Goal: Communication & Community: Answer question/provide support

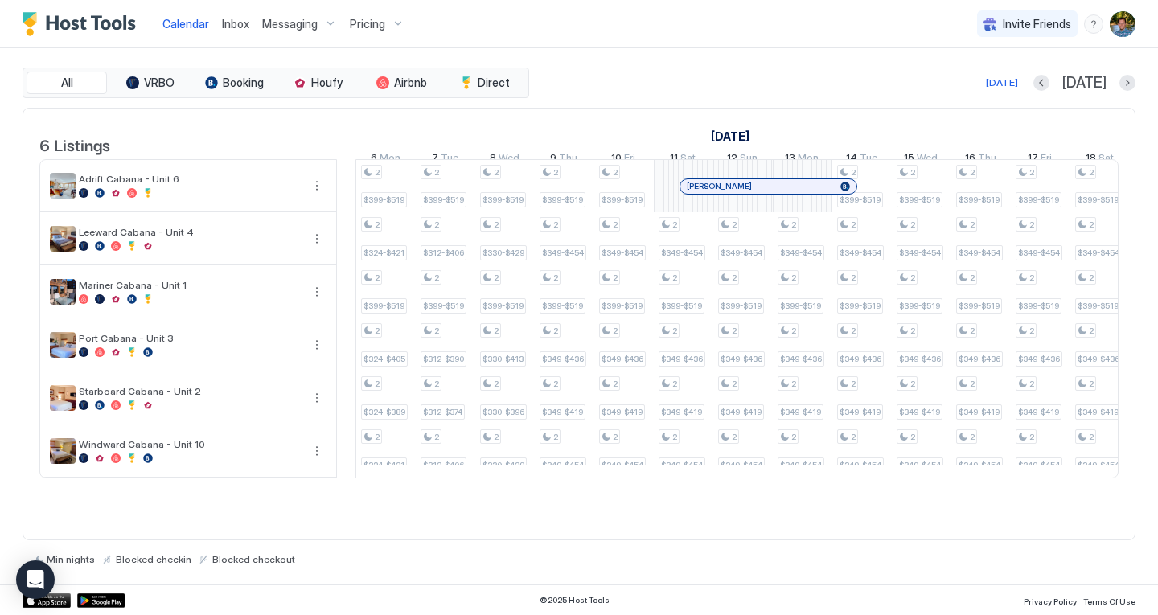
scroll to position [0, 1018]
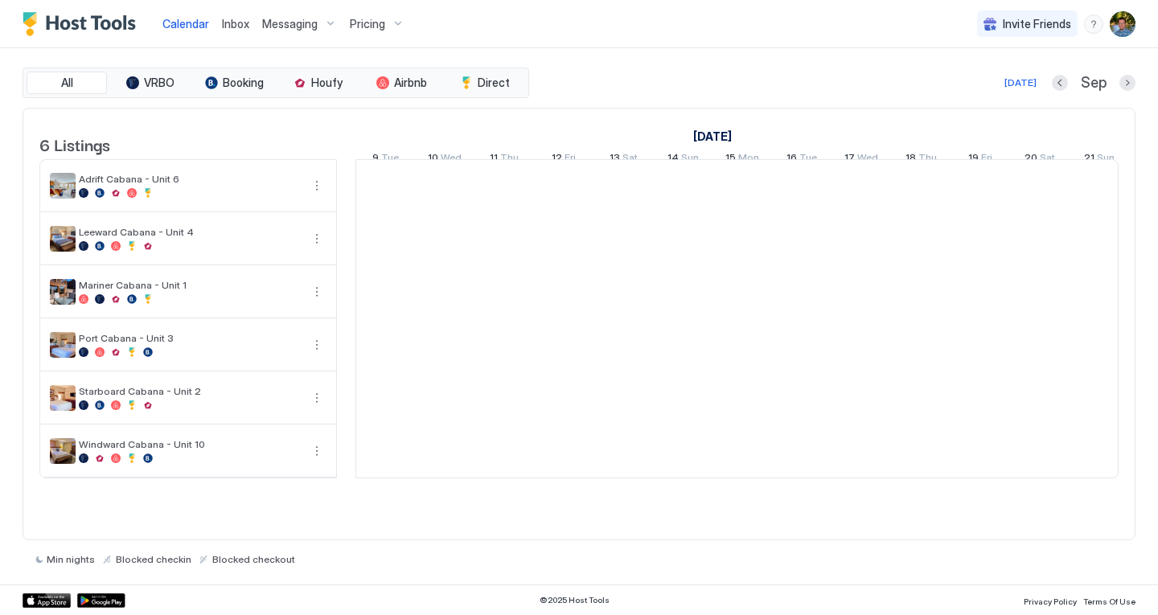
scroll to position [0, 893]
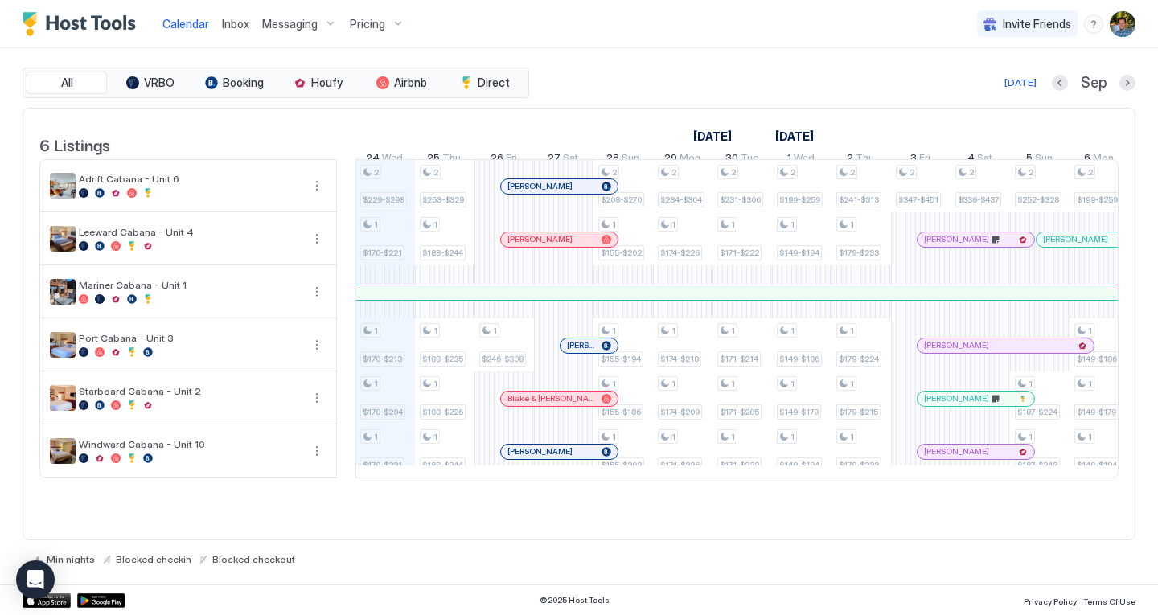
click at [240, 16] on link "Inbox" at bounding box center [235, 23] width 27 height 17
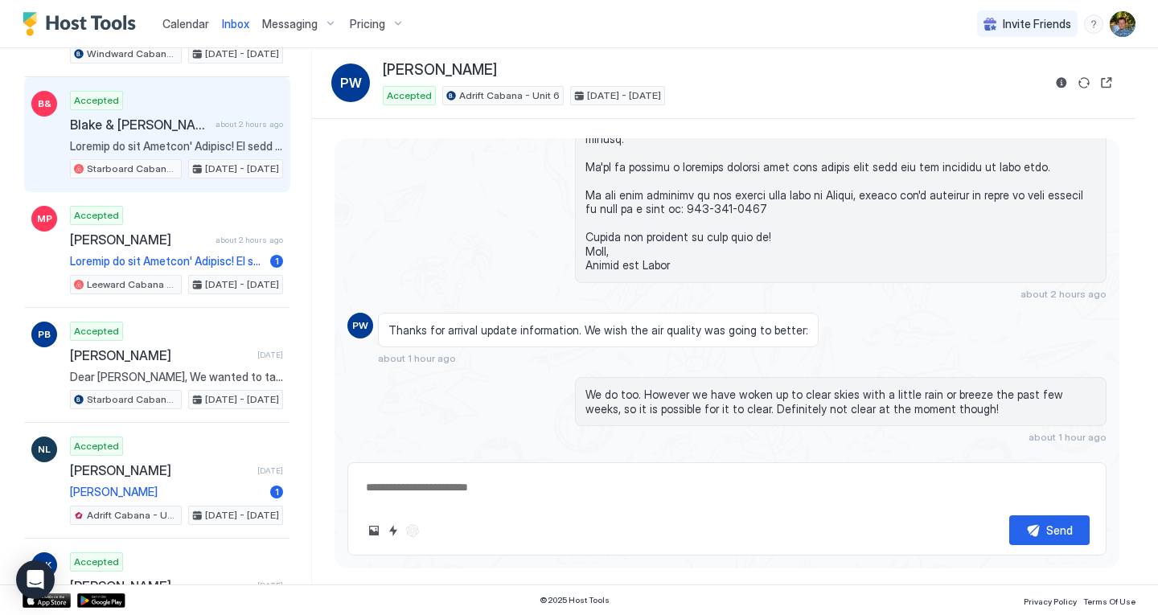
scroll to position [303, 0]
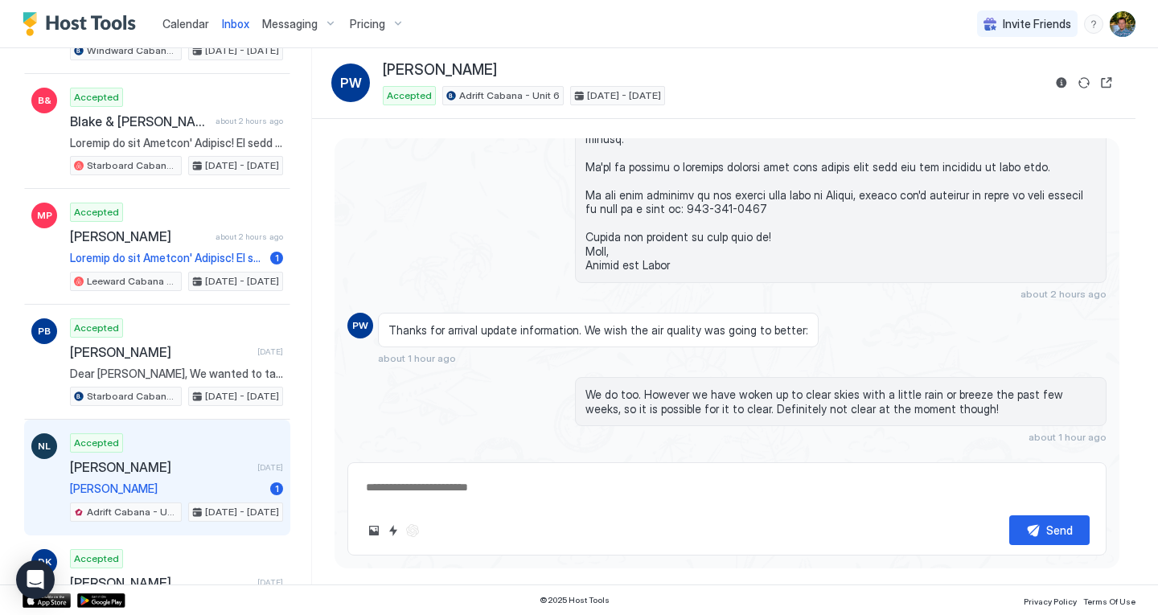
click at [179, 490] on span "[PERSON_NAME]" at bounding box center [167, 489] width 194 height 14
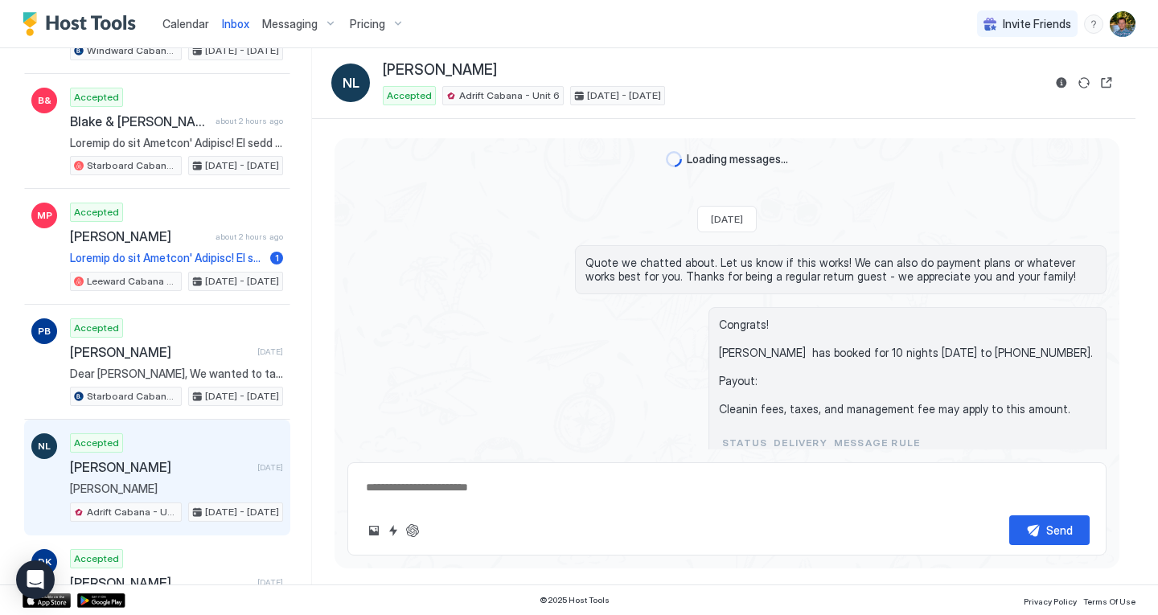
scroll to position [315, 0]
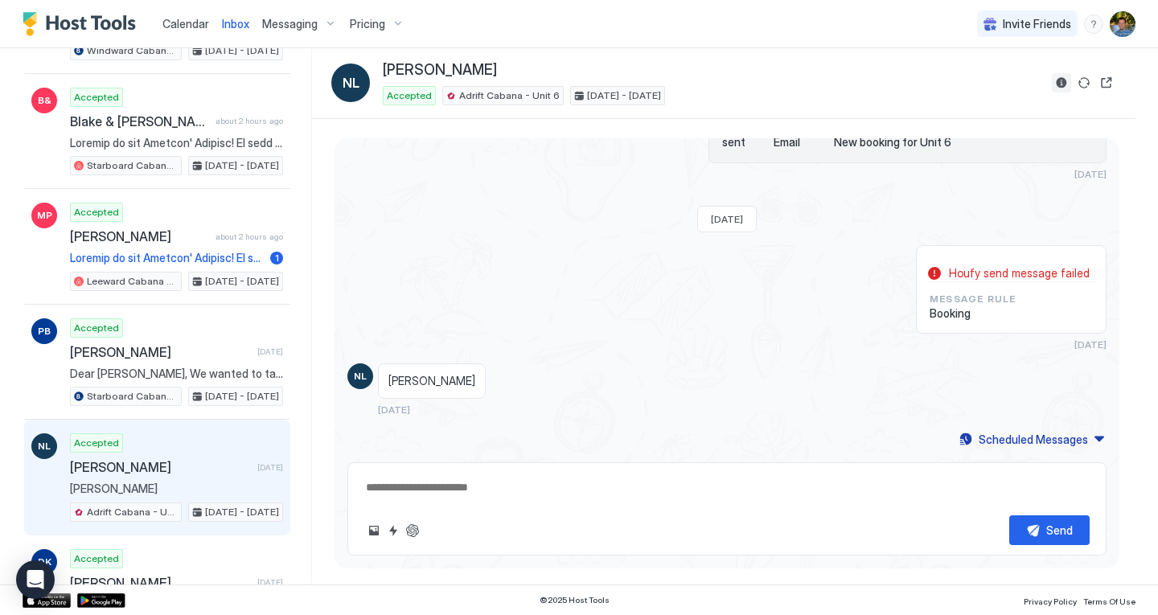
click at [1059, 84] on button "Reservation information" at bounding box center [1061, 82] width 19 height 19
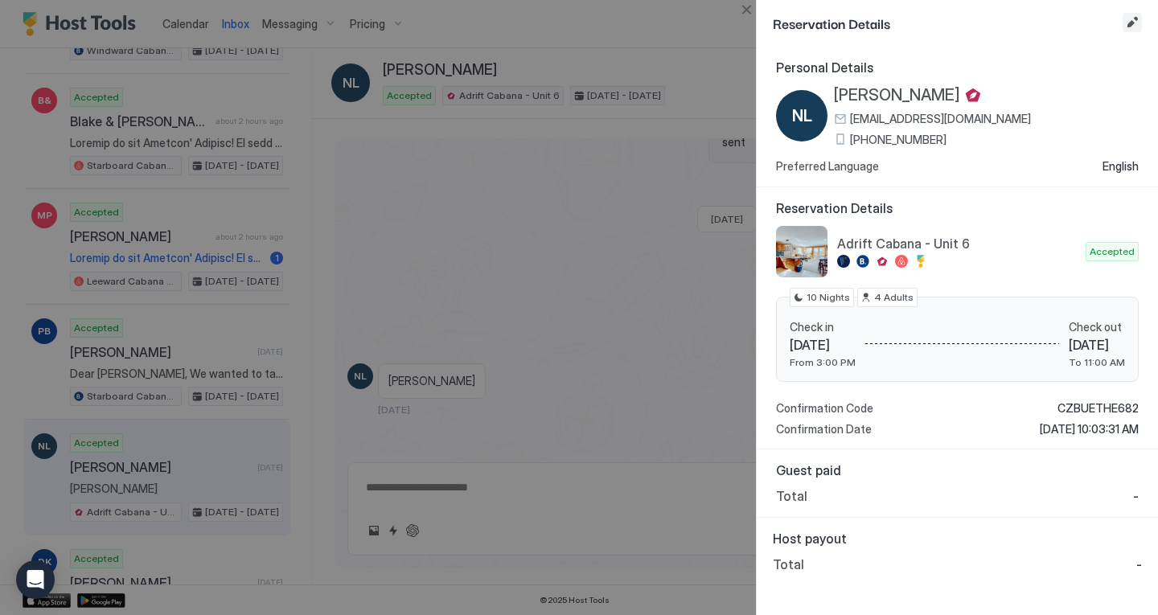
click at [1134, 30] on button "Edit reservation" at bounding box center [1131, 22] width 19 height 19
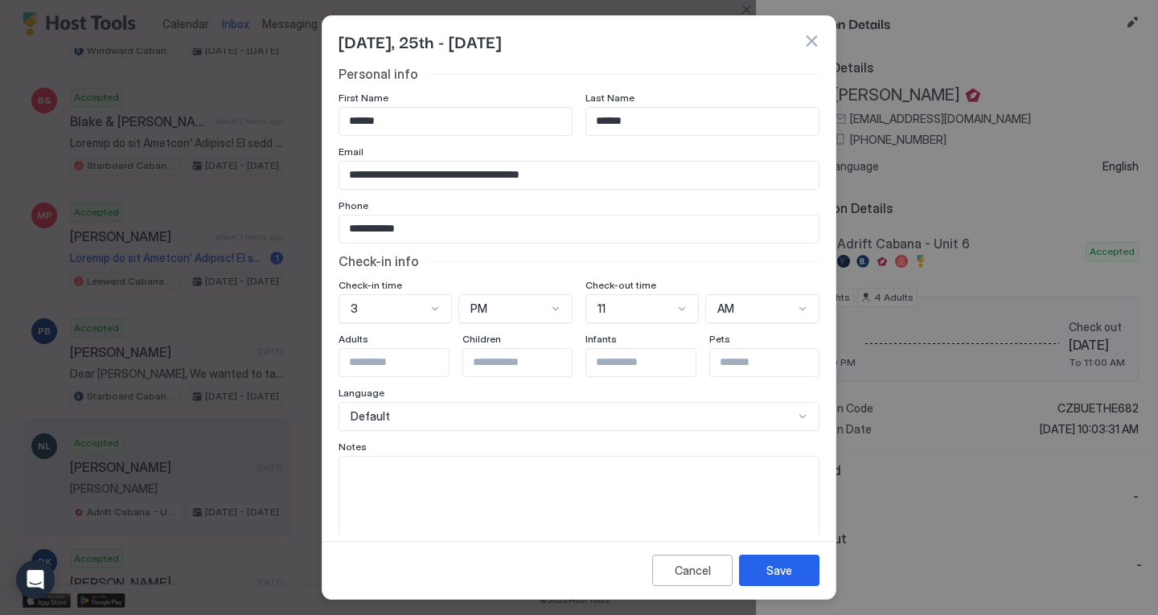
scroll to position [18, 0]
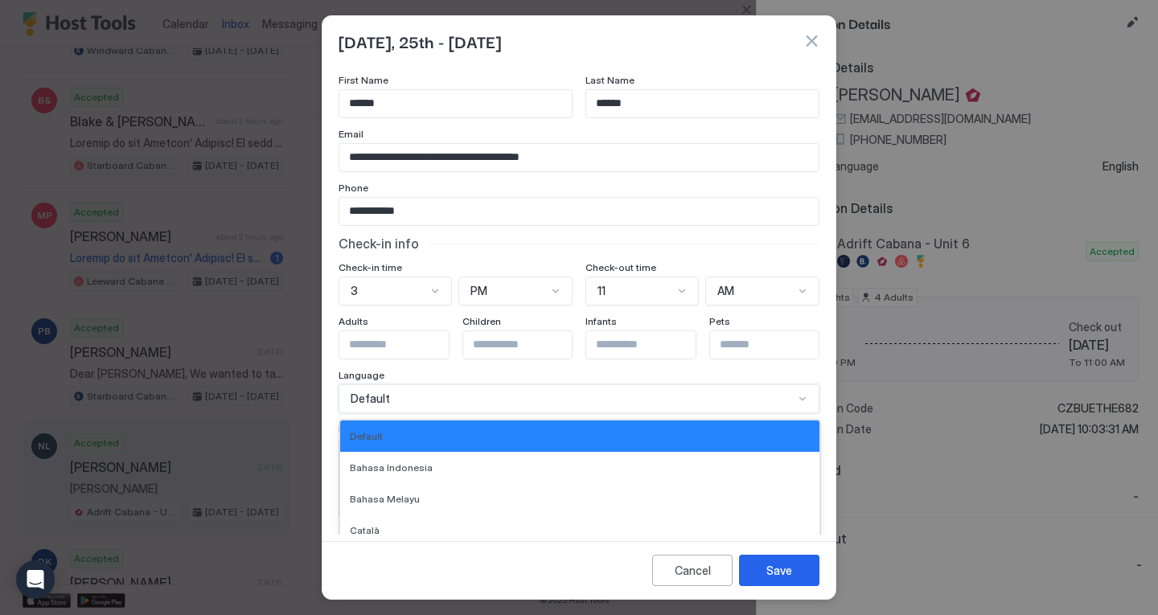
click at [413, 392] on div "30 results available. Use Up and Down to choose options, press Enter to select …" at bounding box center [578, 398] width 481 height 29
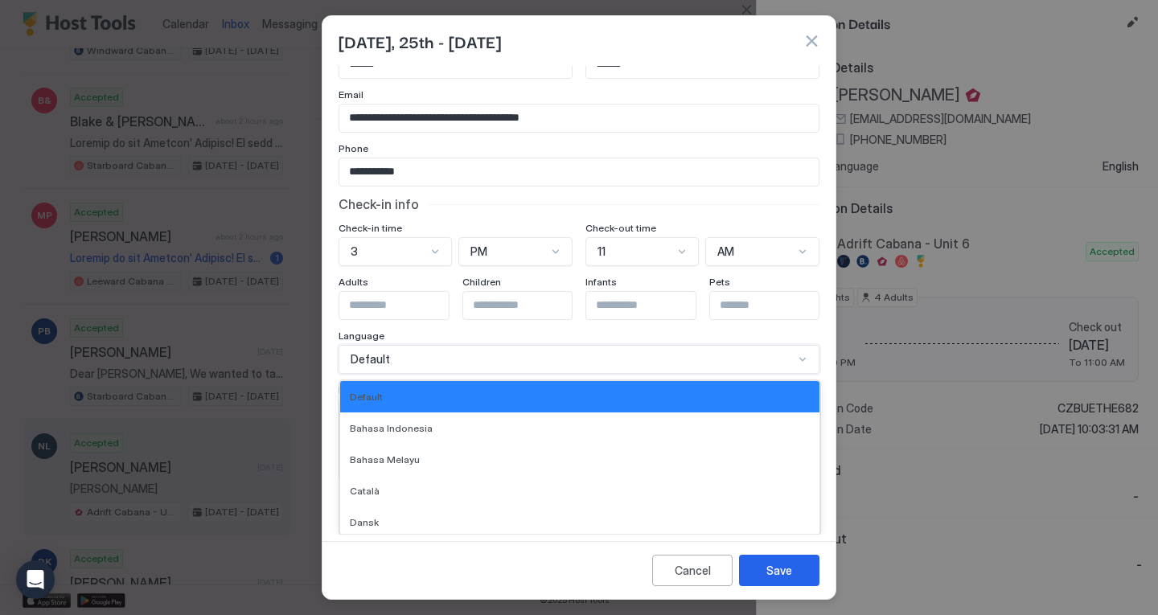
scroll to position [0, 0]
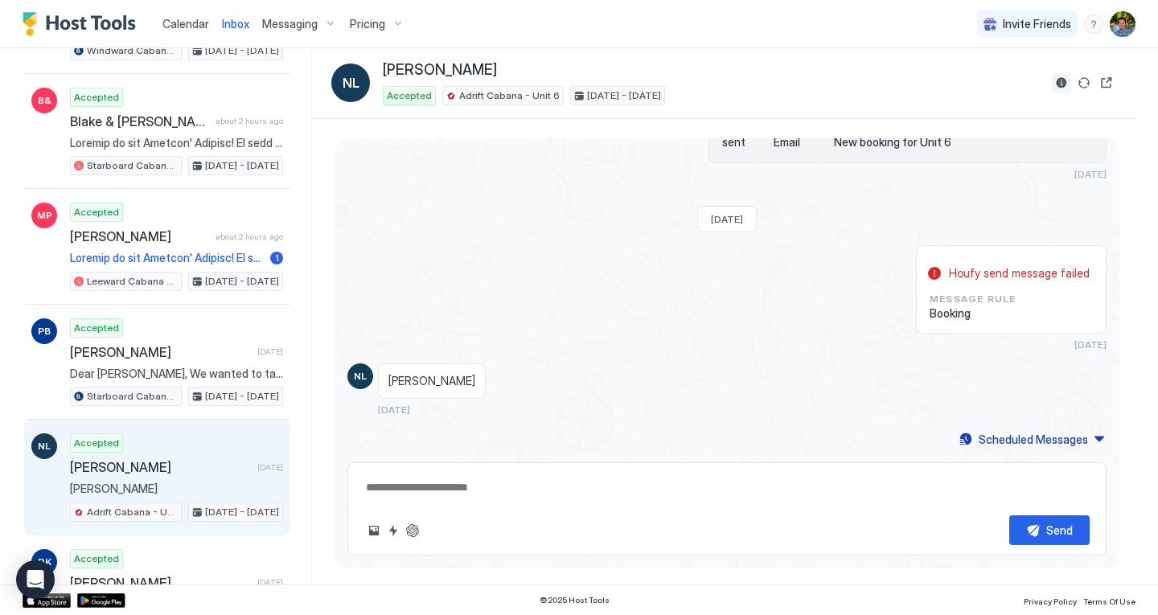
click at [1062, 86] on button "Reservation information" at bounding box center [1061, 82] width 19 height 19
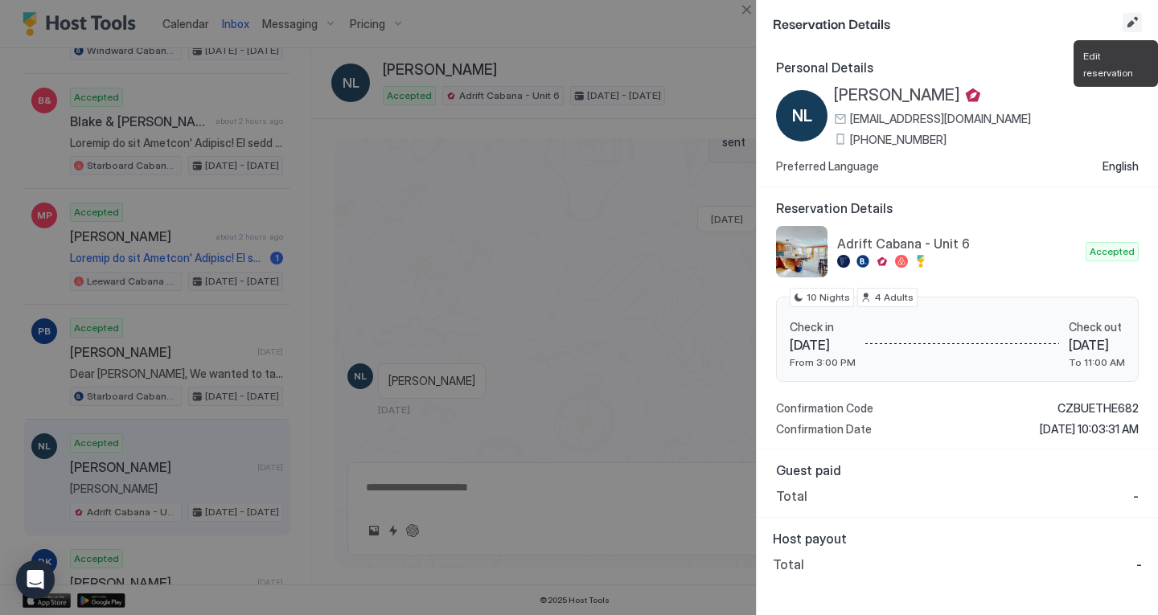
click at [1131, 18] on button "Edit reservation" at bounding box center [1131, 22] width 19 height 19
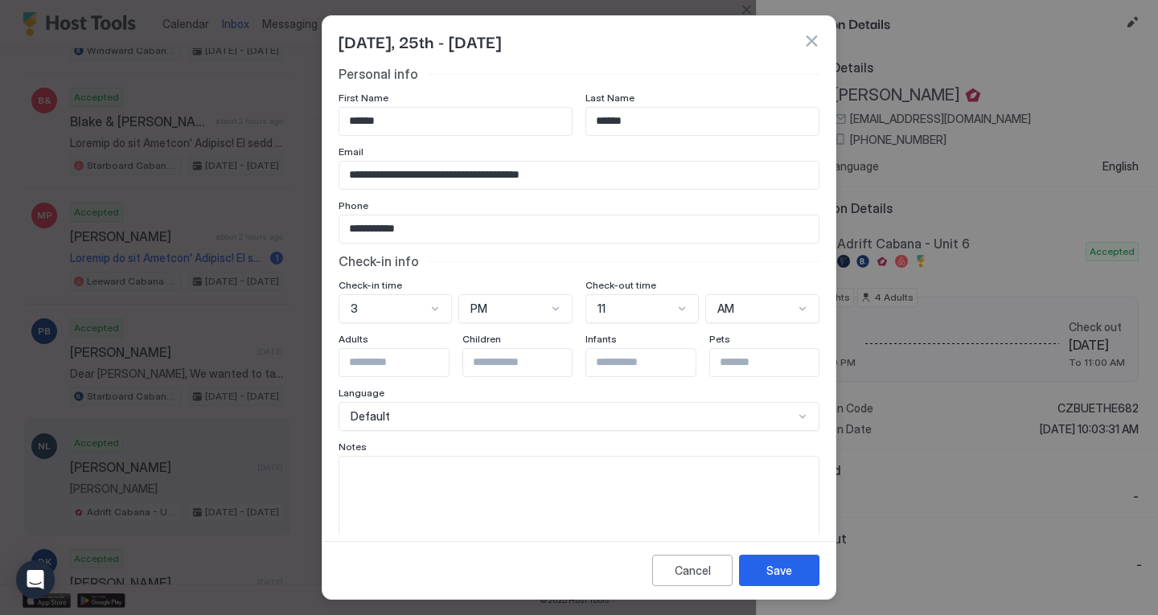
scroll to position [18, 0]
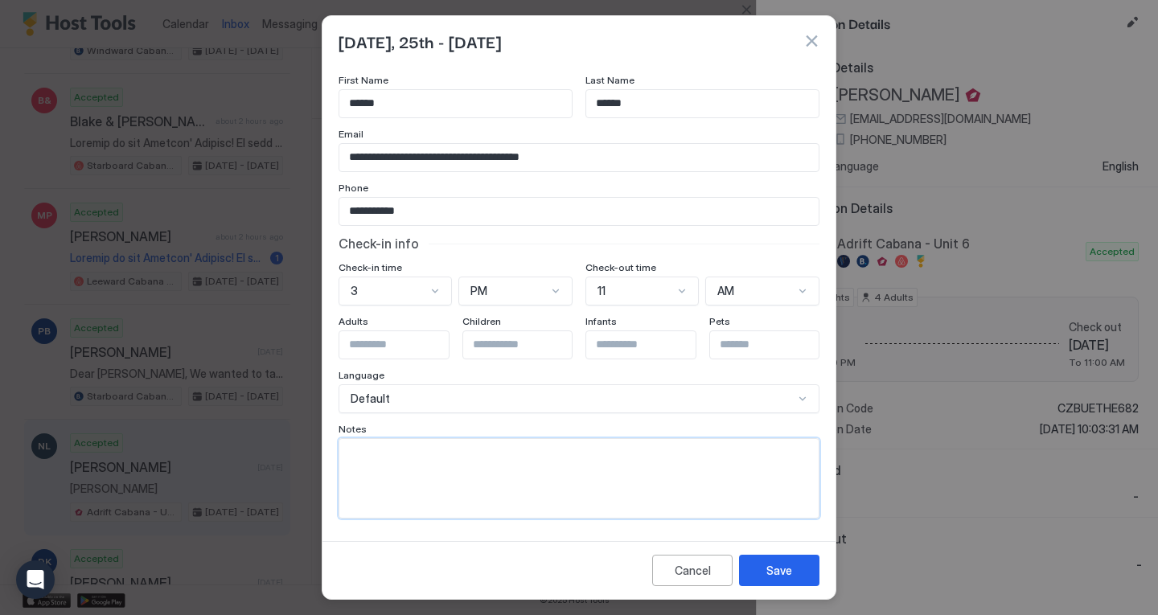
click at [698, 491] on textarea "Input Field" at bounding box center [578, 478] width 479 height 79
click at [813, 47] on button "button" at bounding box center [811, 41] width 16 height 16
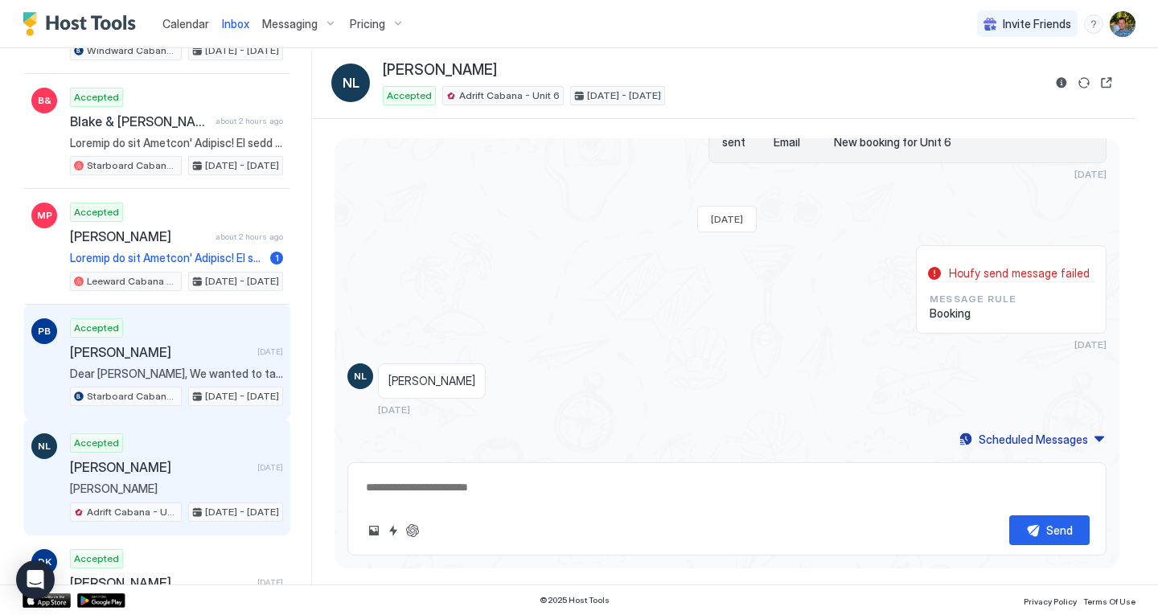
click at [120, 350] on span "Philip Broadhurst" at bounding box center [160, 352] width 181 height 16
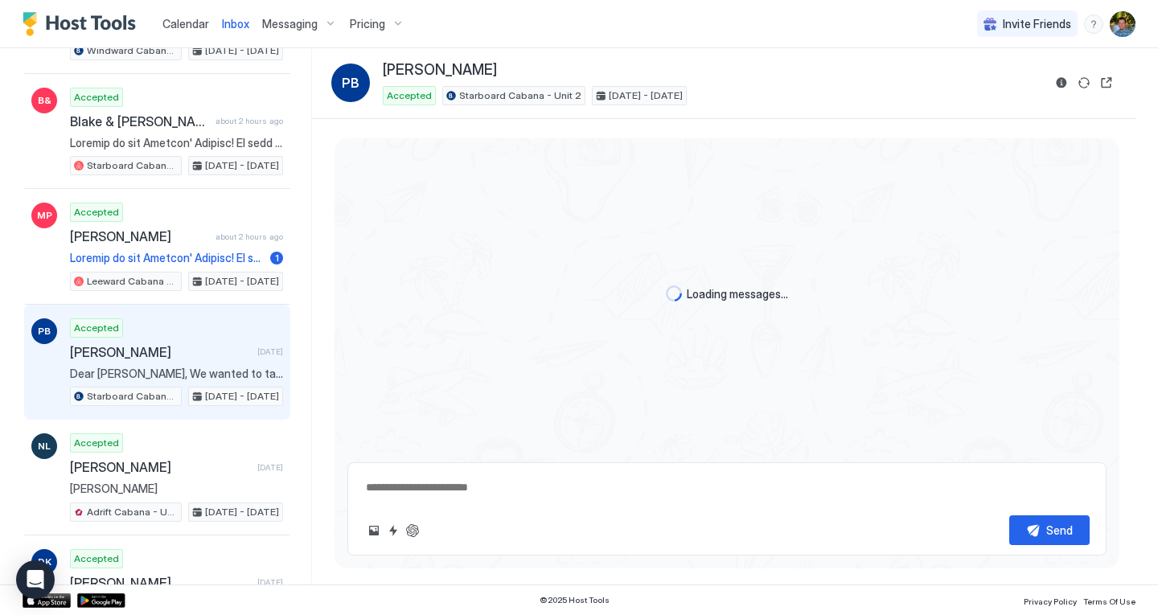
scroll to position [1995, 0]
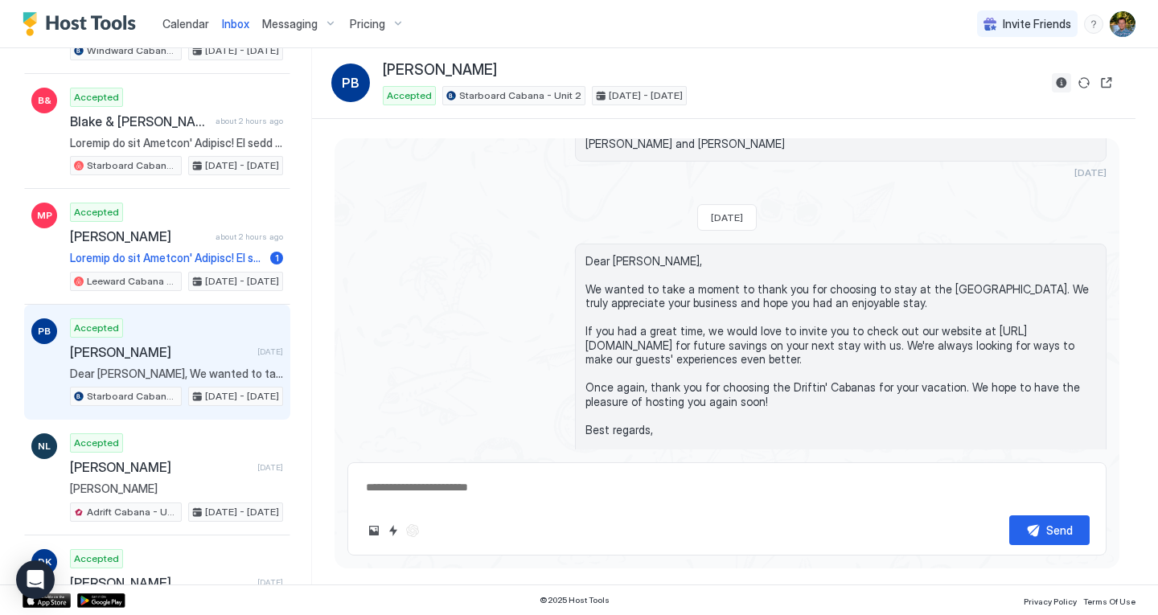
click at [1066, 83] on button "Reservation information" at bounding box center [1061, 82] width 19 height 19
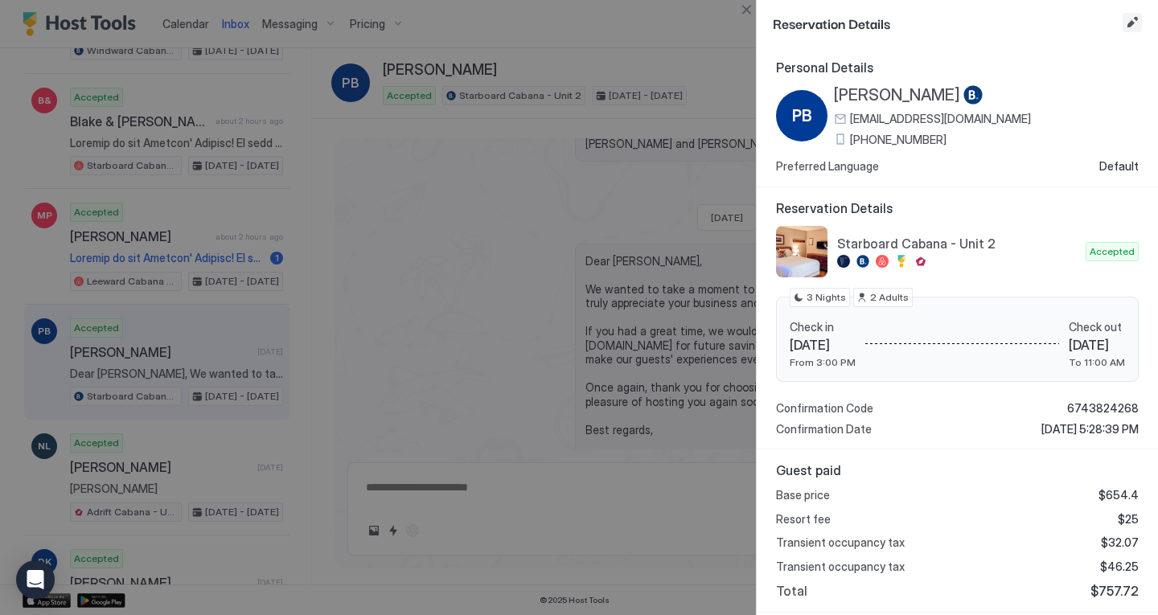
click at [1136, 18] on button "Edit reservation" at bounding box center [1131, 22] width 19 height 19
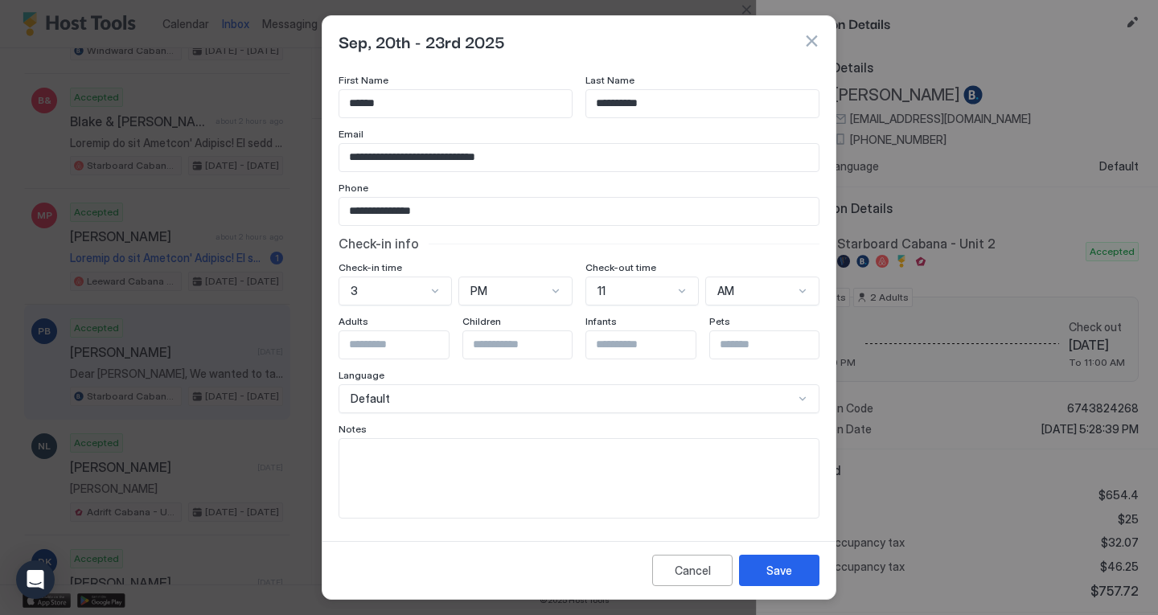
scroll to position [0, 0]
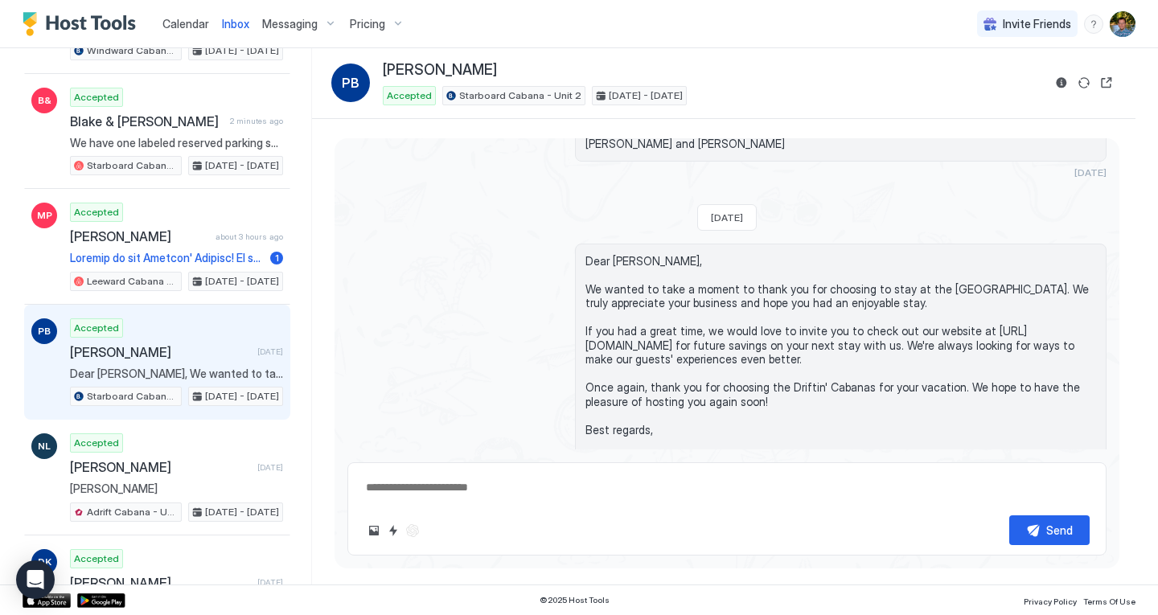
type textarea "*"
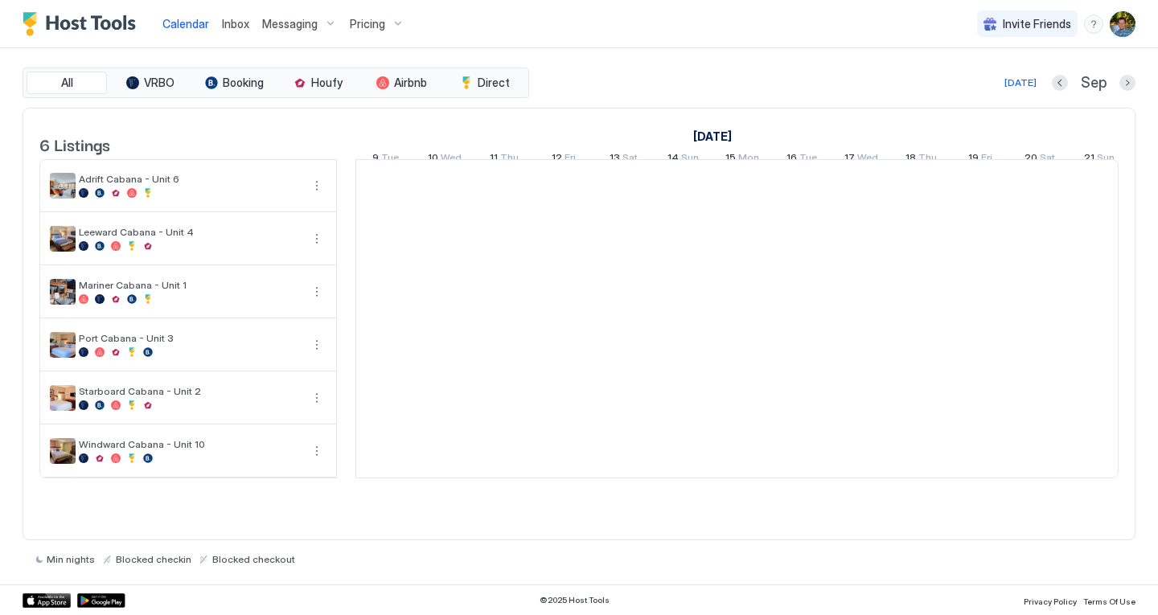
scroll to position [0, 893]
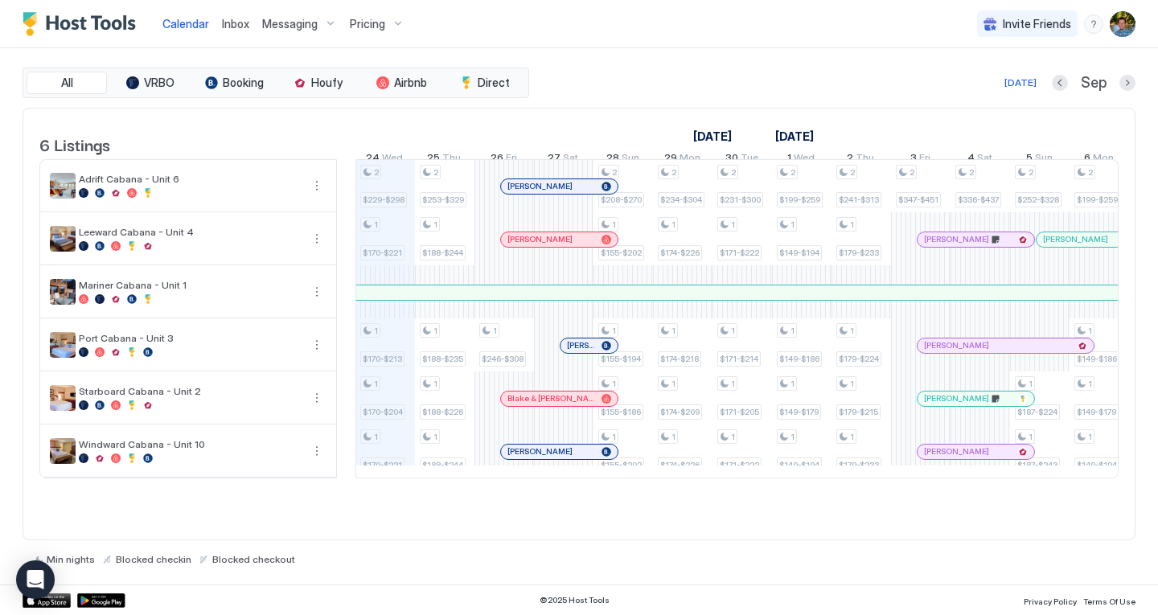
click at [244, 23] on span "Inbox" at bounding box center [235, 24] width 27 height 14
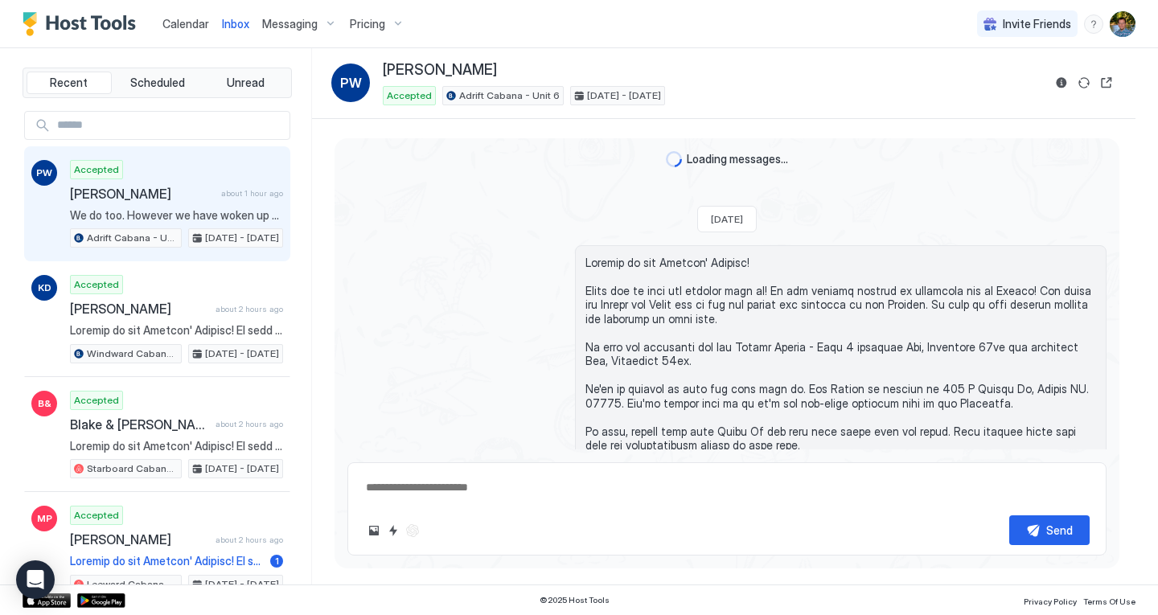
scroll to position [846, 0]
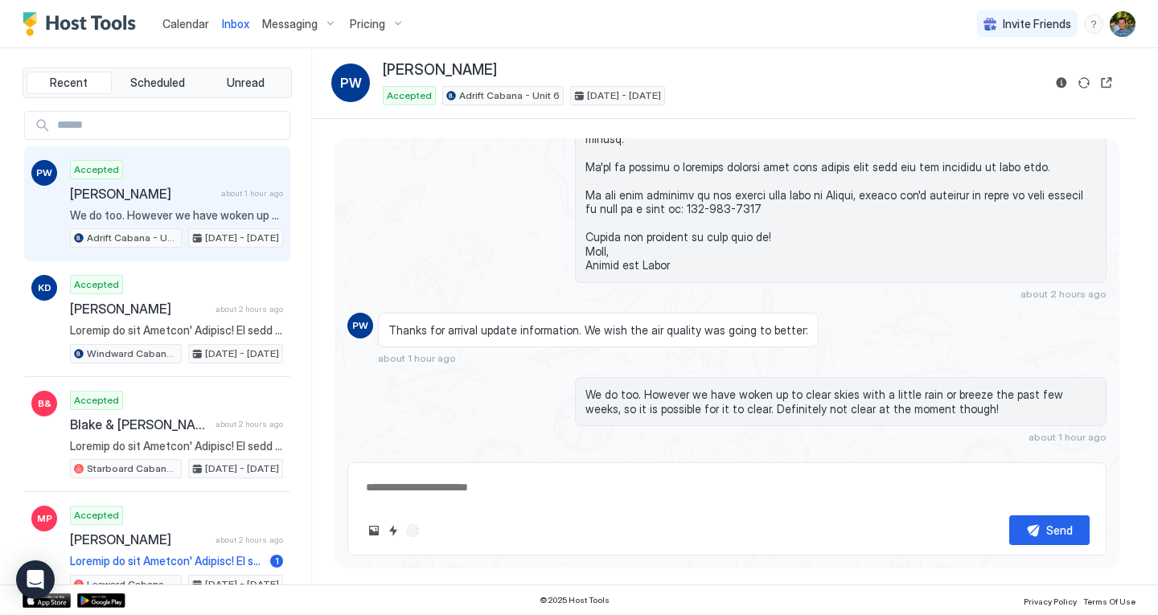
click at [123, 119] on input "Input Field" at bounding box center [170, 125] width 239 height 27
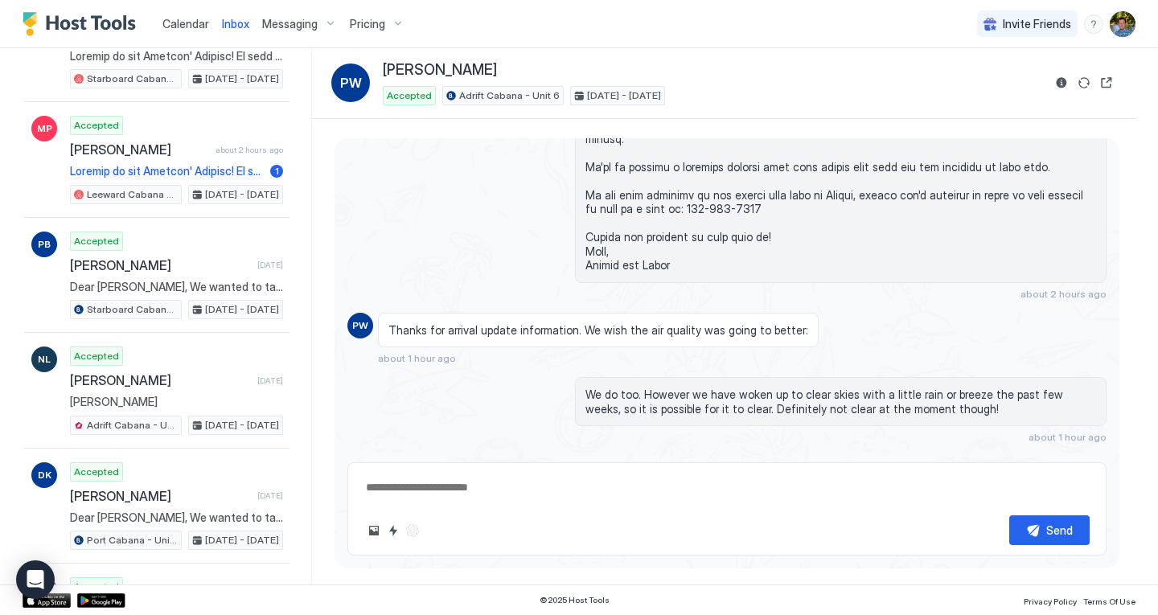
scroll to position [392, 0]
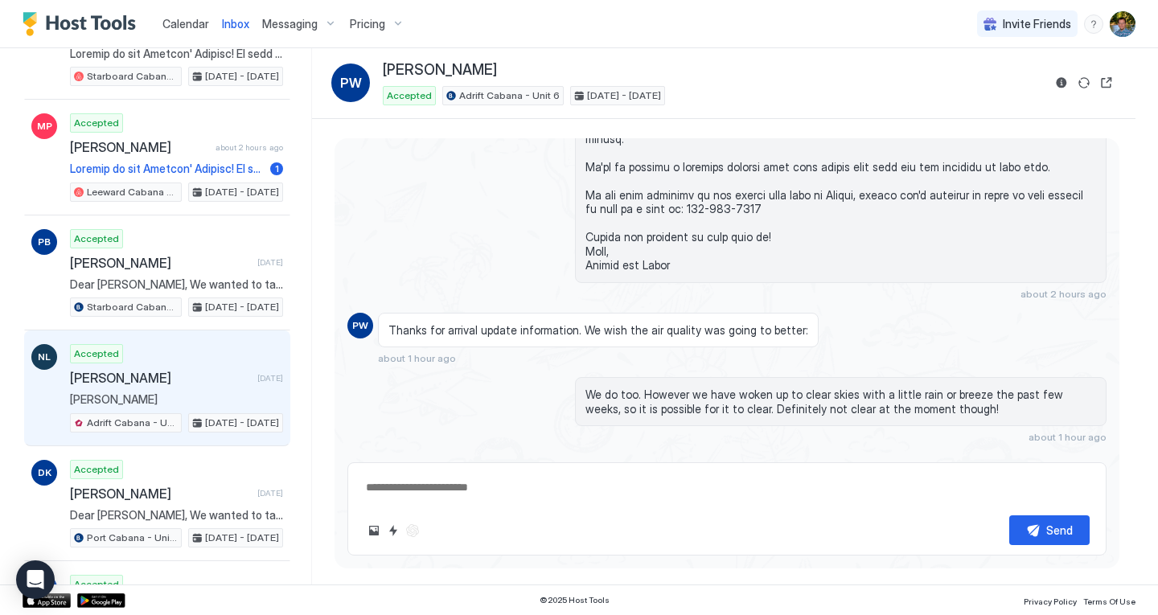
click at [138, 374] on span "[PERSON_NAME]" at bounding box center [160, 378] width 181 height 16
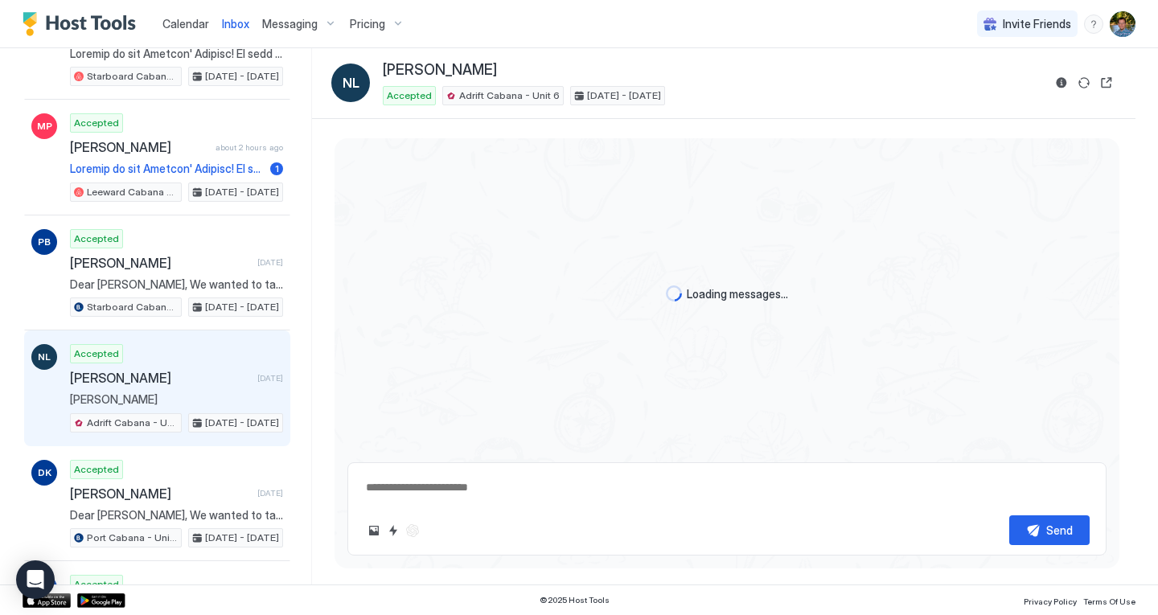
scroll to position [315, 0]
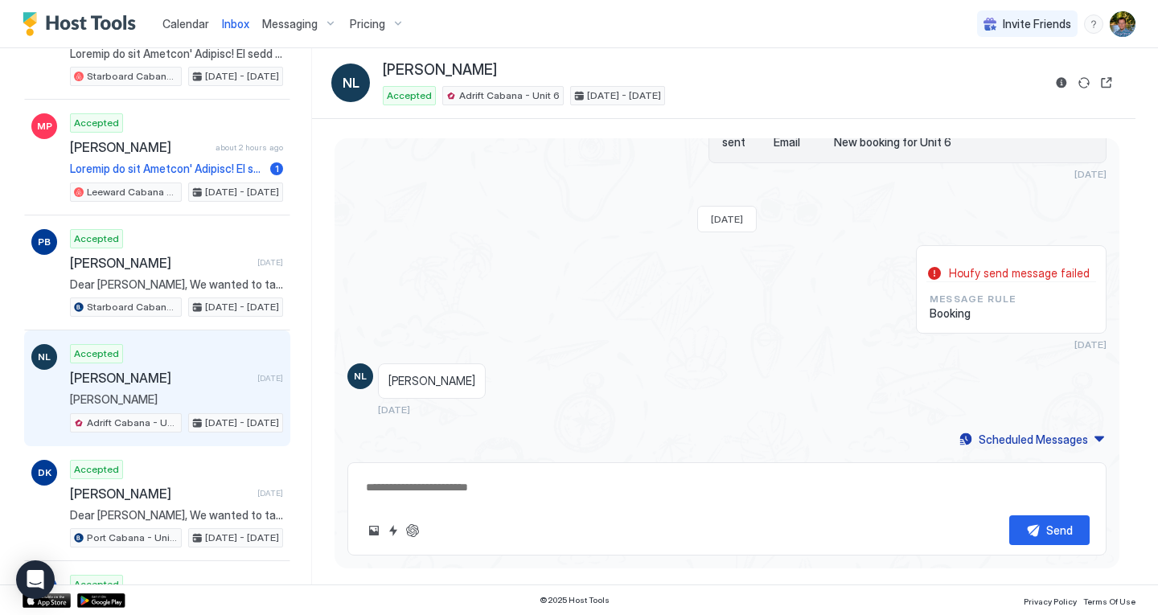
click at [1004, 290] on div "Message Rule Booking" at bounding box center [1011, 306] width 170 height 35
click at [1111, 81] on button "Open reservation" at bounding box center [1106, 82] width 19 height 19
type textarea "*"
click at [1124, 18] on img "User profile" at bounding box center [1122, 24] width 26 height 26
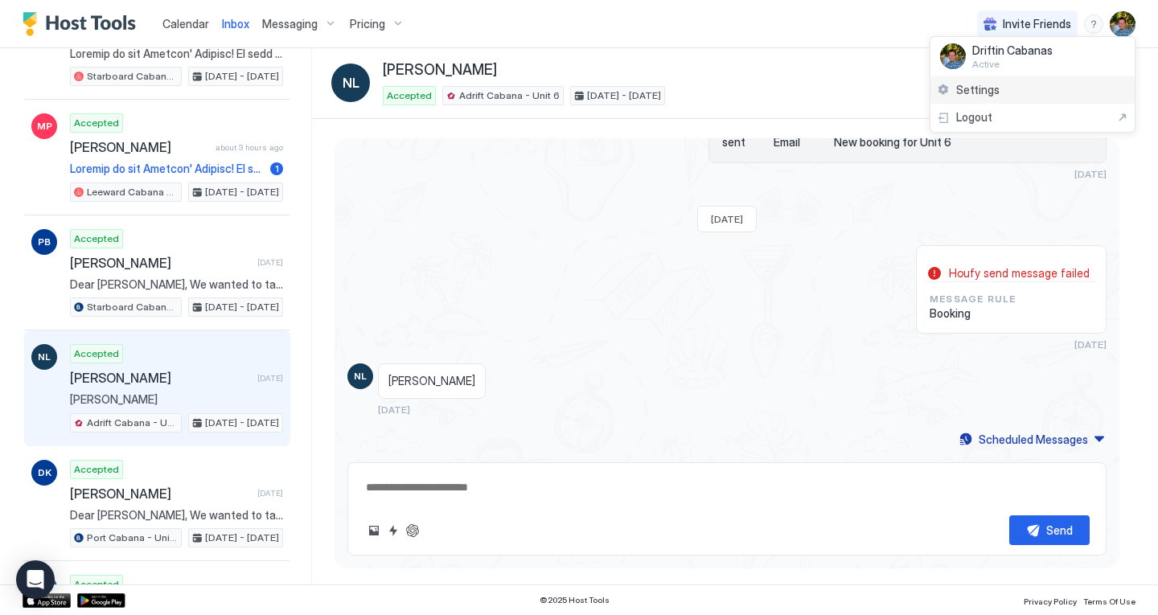
click at [978, 86] on span "Settings" at bounding box center [977, 90] width 43 height 14
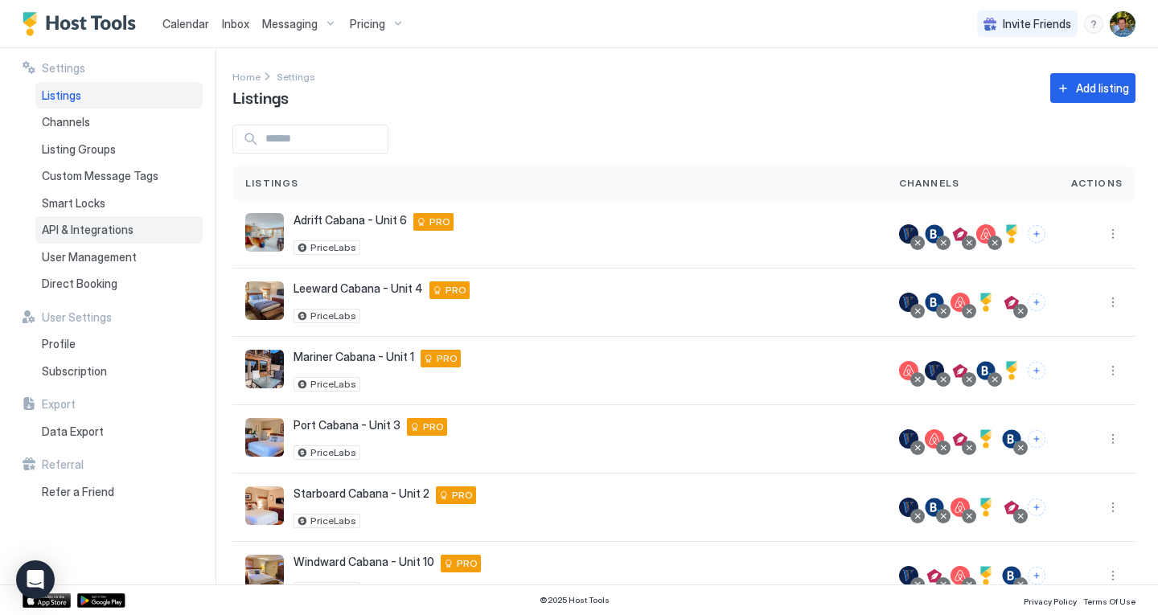
click at [76, 236] on span "API & Integrations" at bounding box center [88, 230] width 92 height 14
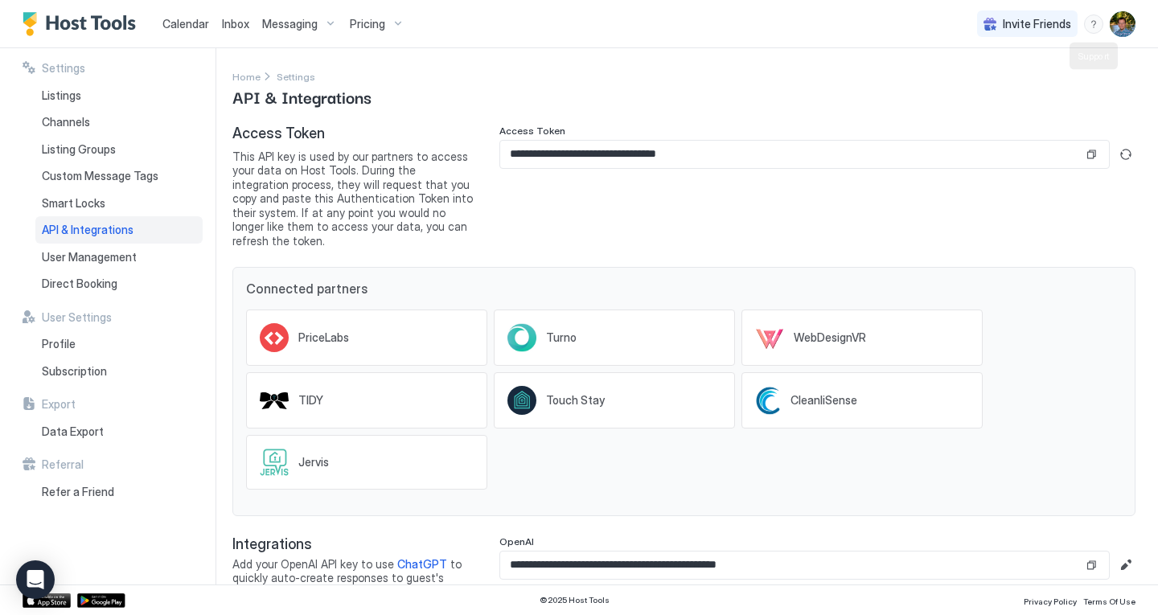
click at [1095, 24] on div "menu" at bounding box center [1093, 23] width 19 height 19
click at [1000, 52] on div "Help Center" at bounding box center [999, 47] width 191 height 14
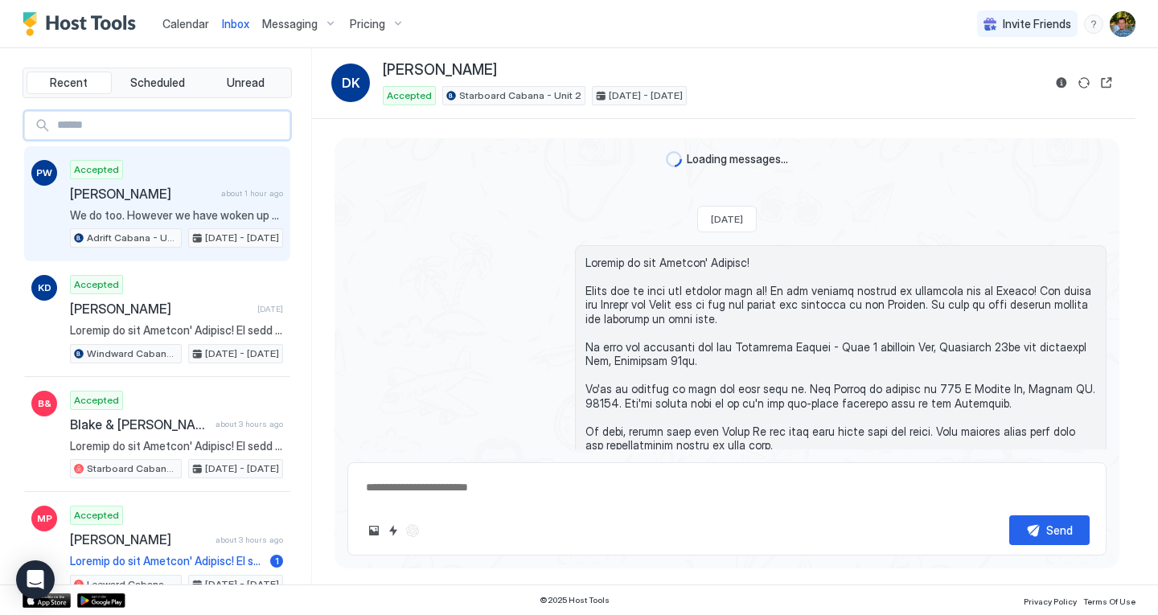
scroll to position [2182, 0]
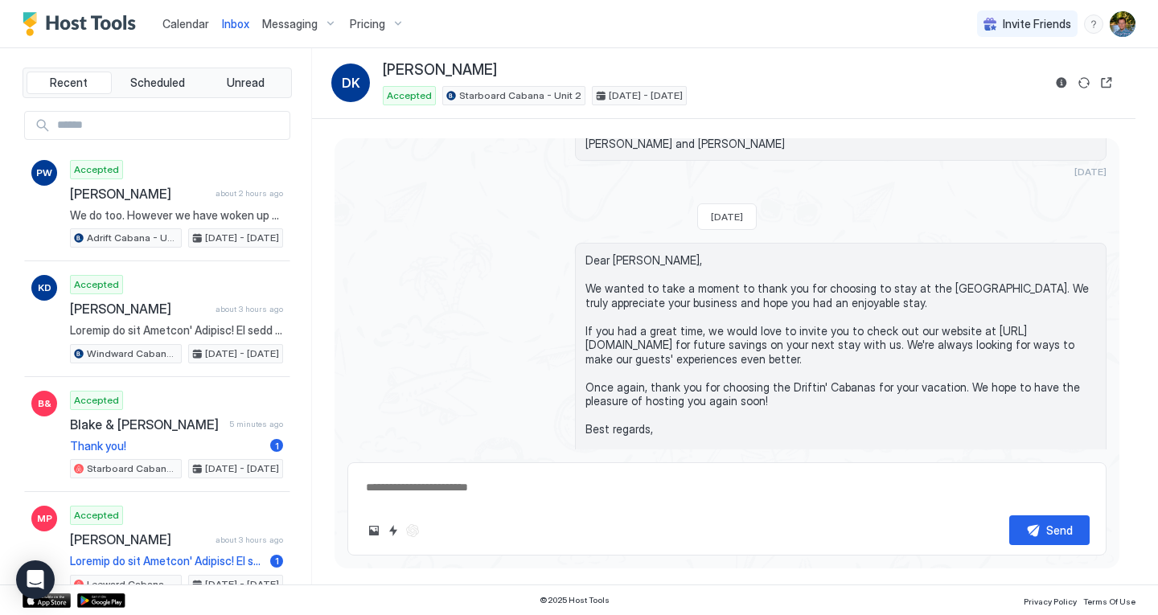
type textarea "*"
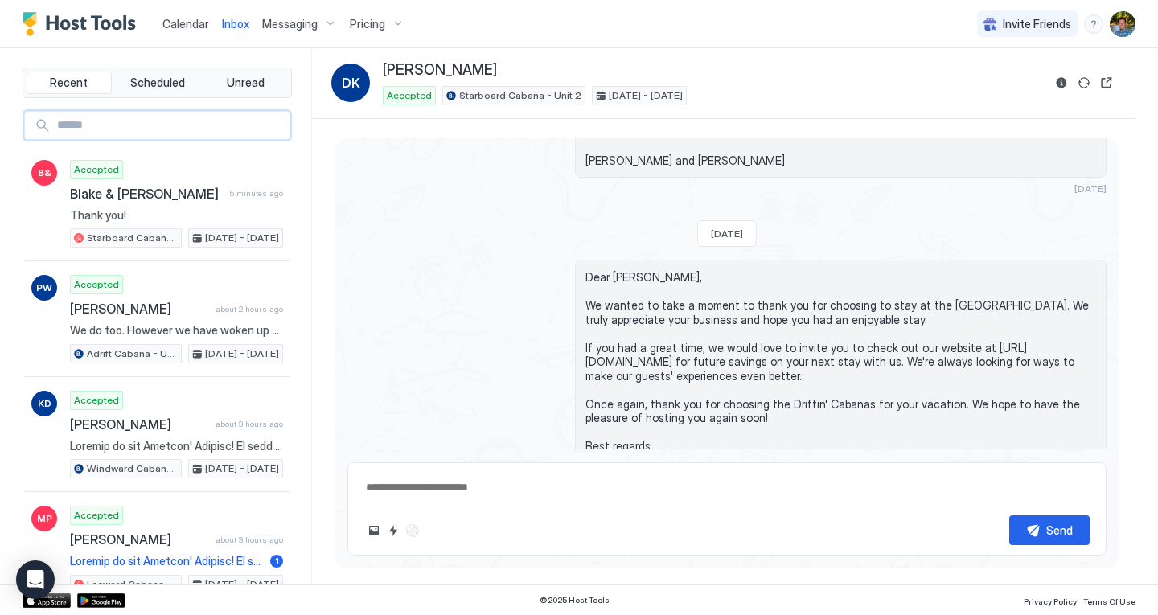
scroll to position [2199, 0]
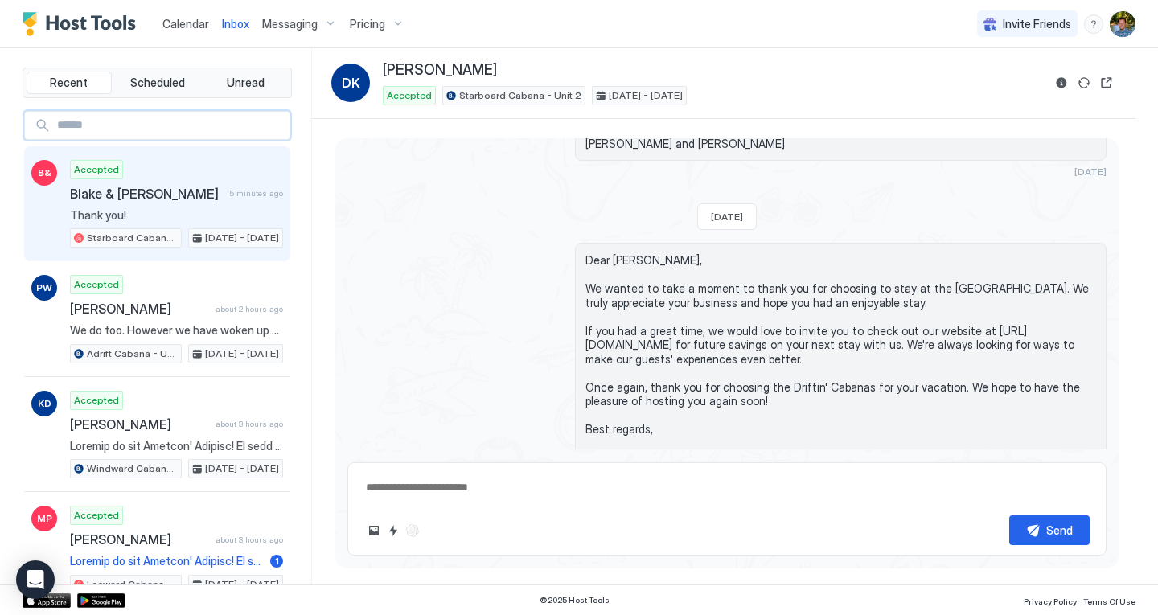
click at [142, 194] on span "Blake & [PERSON_NAME]" at bounding box center [146, 194] width 153 height 16
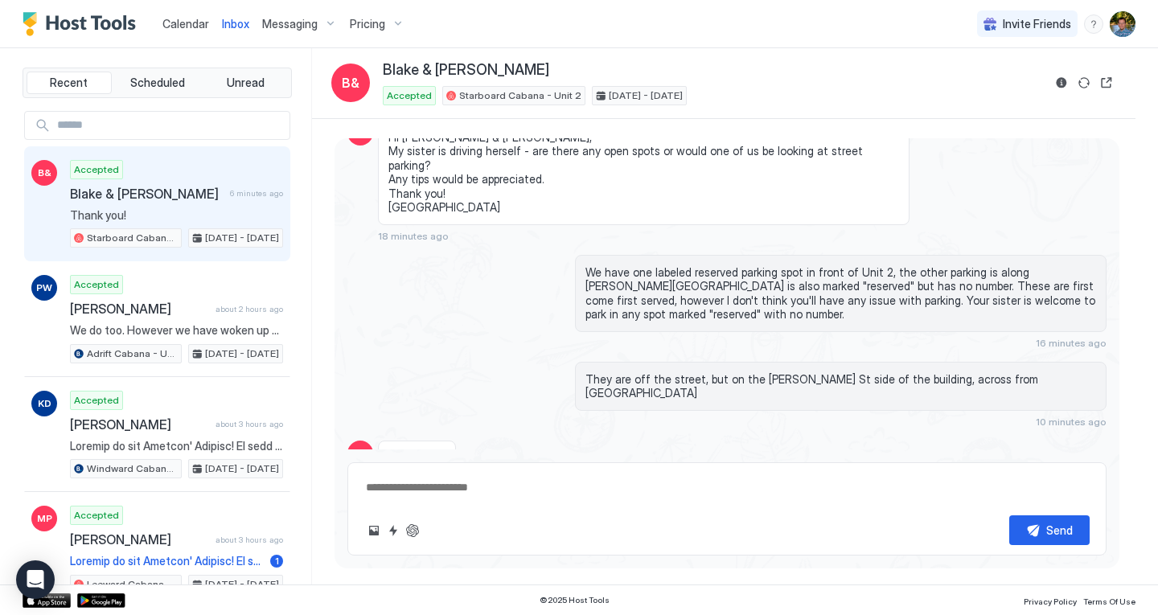
scroll to position [1214, 0]
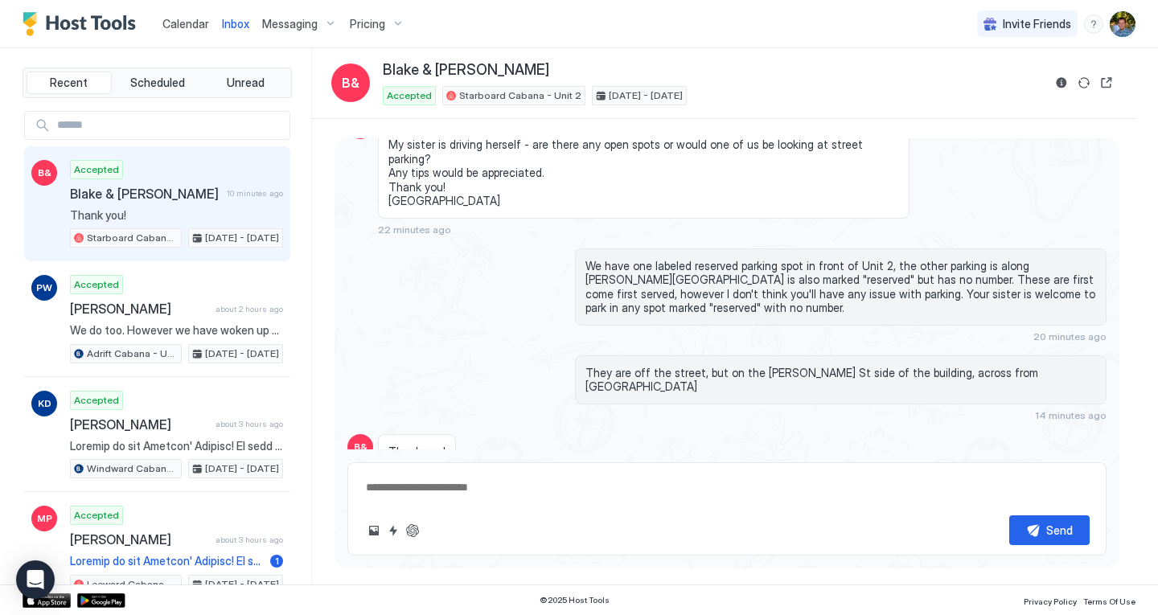
click at [531, 260] on div "We have one labeled reserved parking spot in front of Unit 2, the other parking…" at bounding box center [726, 295] width 759 height 94
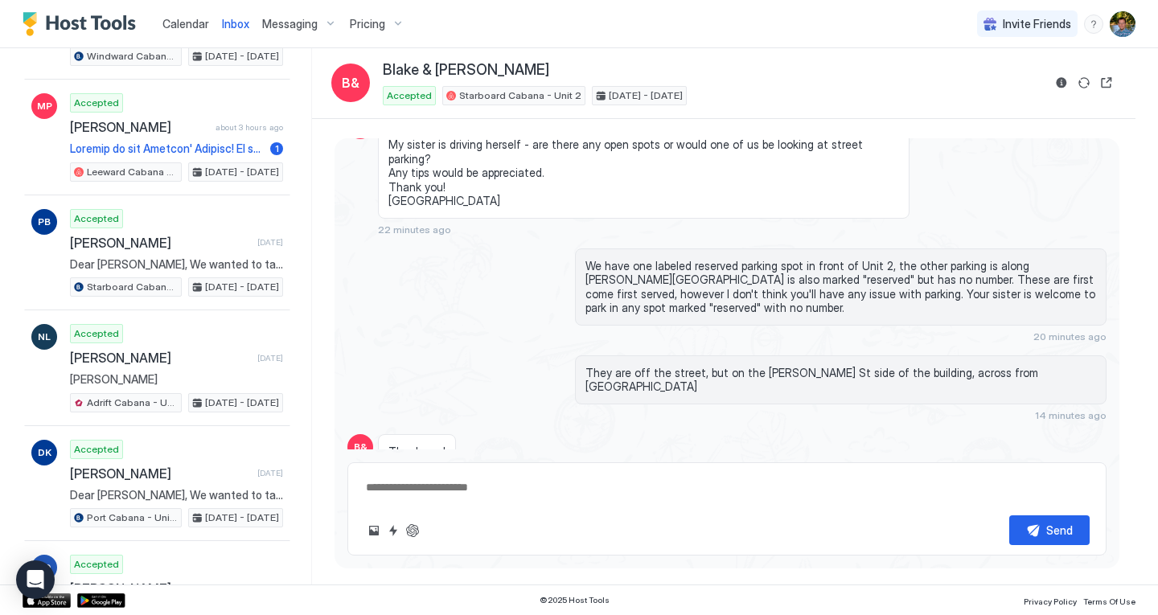
scroll to position [426, 0]
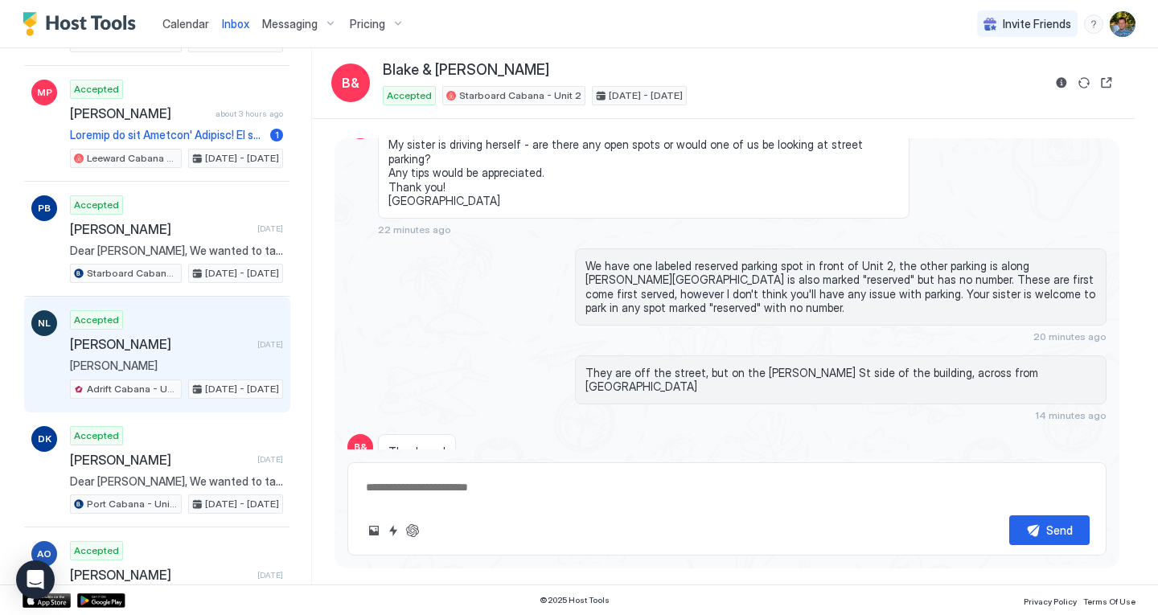
click at [182, 338] on span "[PERSON_NAME]" at bounding box center [160, 344] width 181 height 16
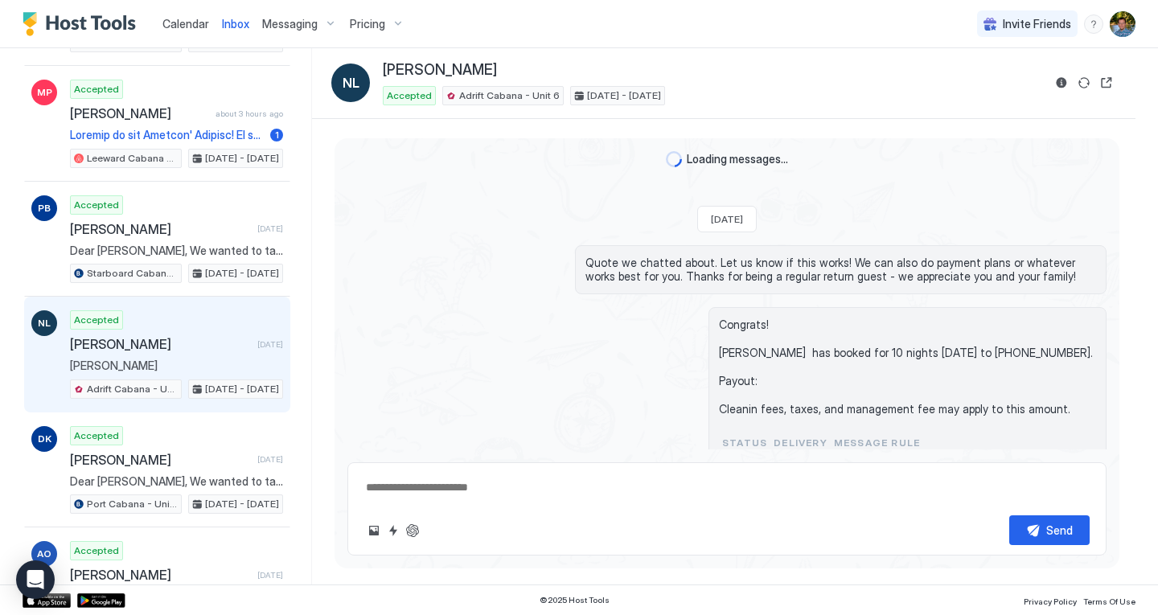
scroll to position [315, 0]
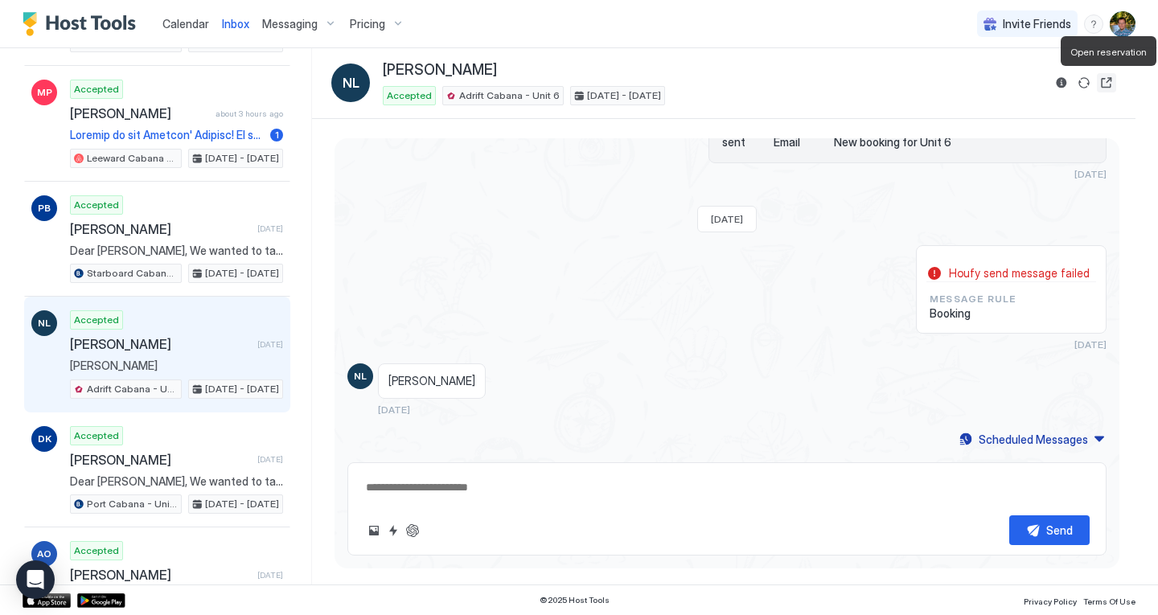
click at [1103, 85] on button "Open reservation" at bounding box center [1106, 82] width 19 height 19
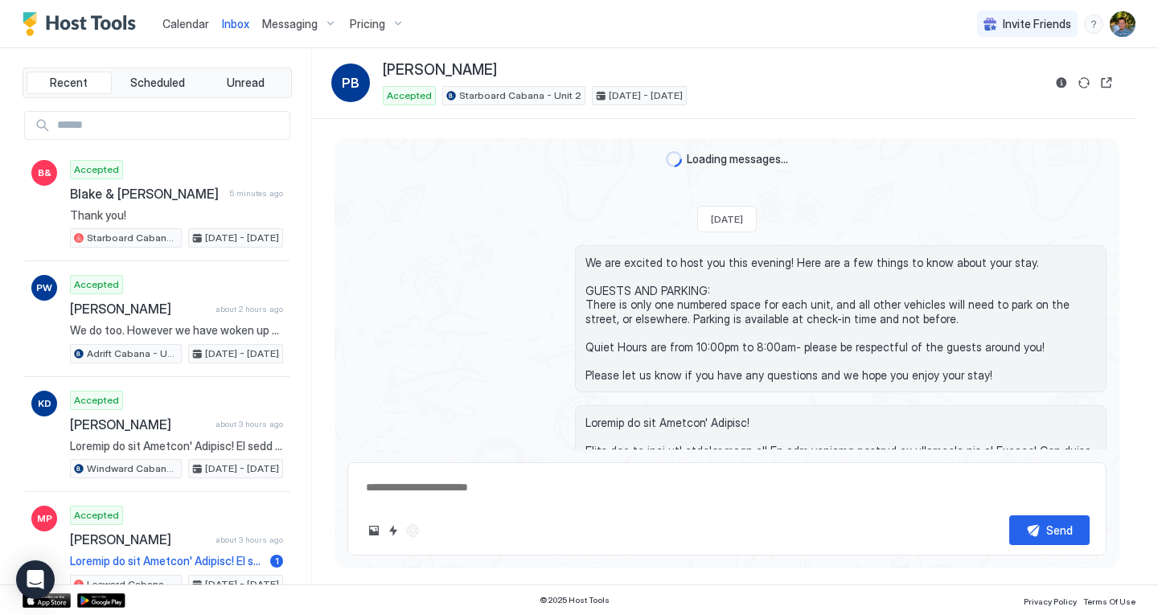
scroll to position [1995, 0]
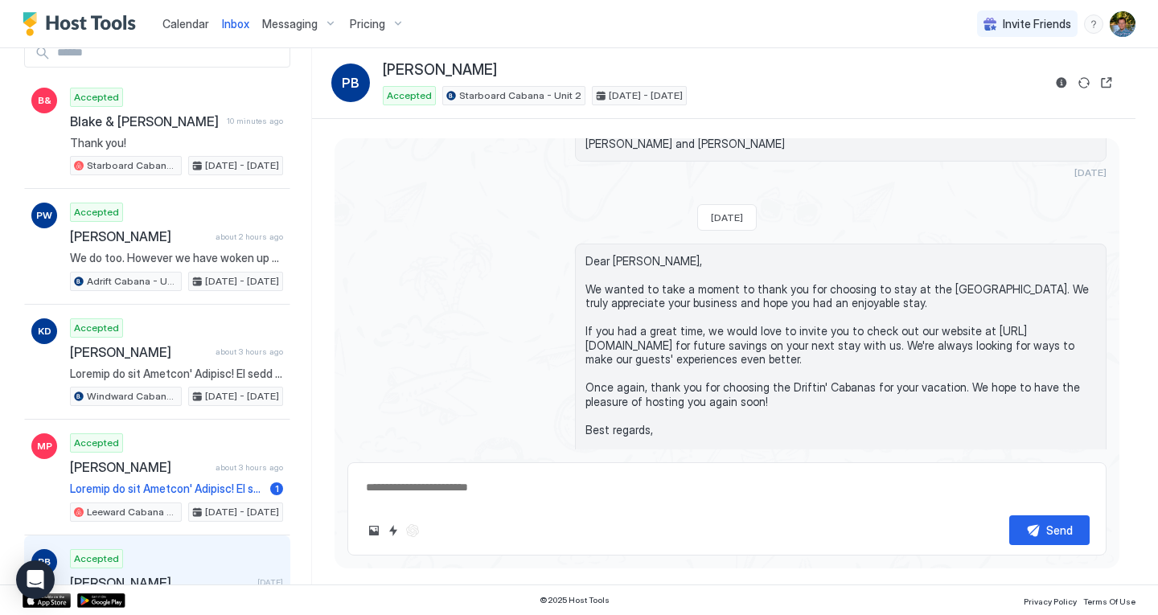
type textarea "*"
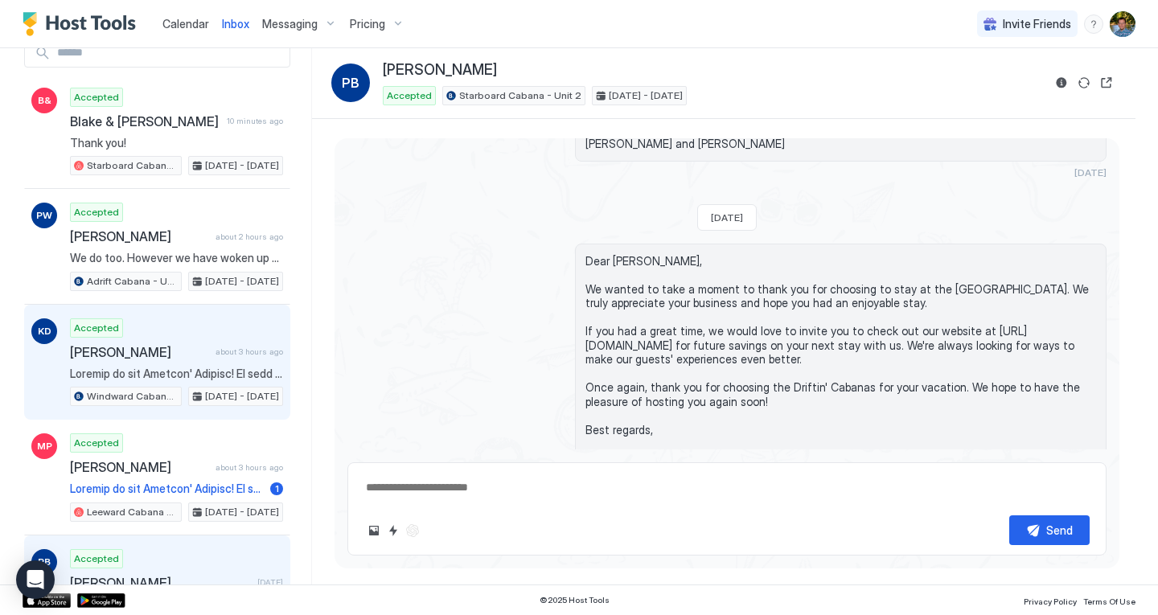
scroll to position [0, 0]
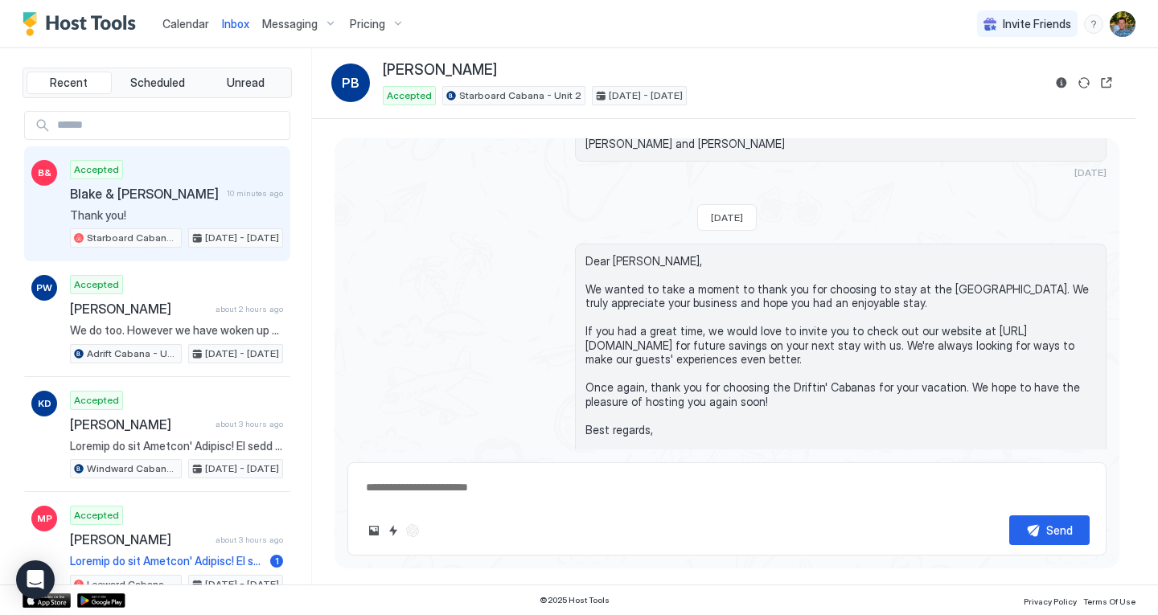
click at [164, 191] on span "Blake & [PERSON_NAME]" at bounding box center [145, 194] width 150 height 16
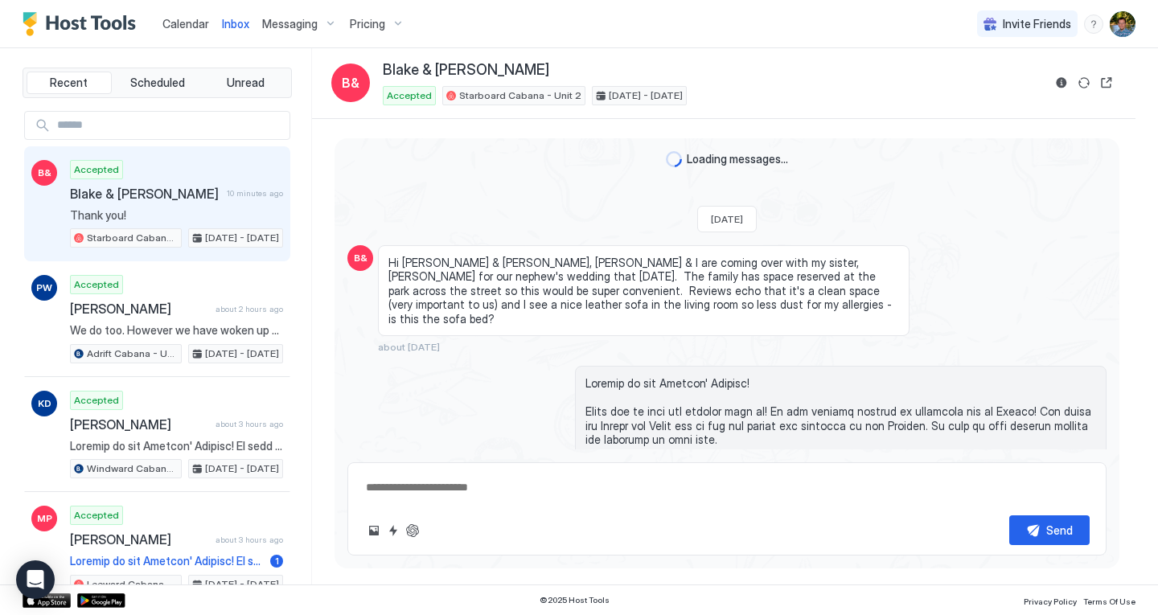
scroll to position [1214, 0]
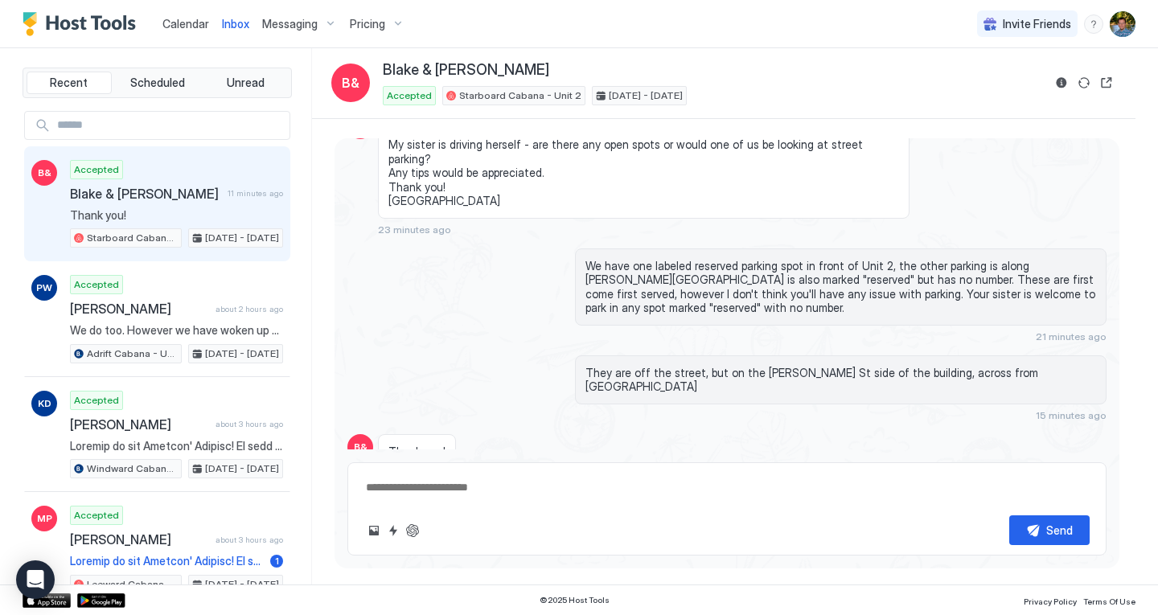
click at [199, 24] on span "Calendar" at bounding box center [185, 24] width 47 height 14
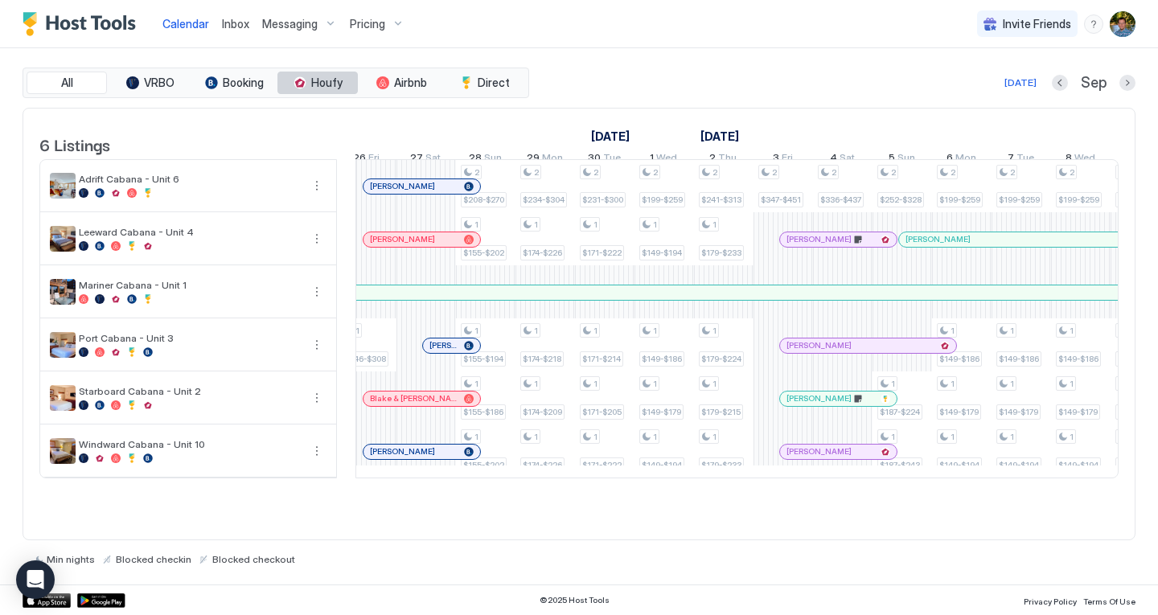
click at [296, 82] on div "tab-group" at bounding box center [299, 82] width 13 height 13
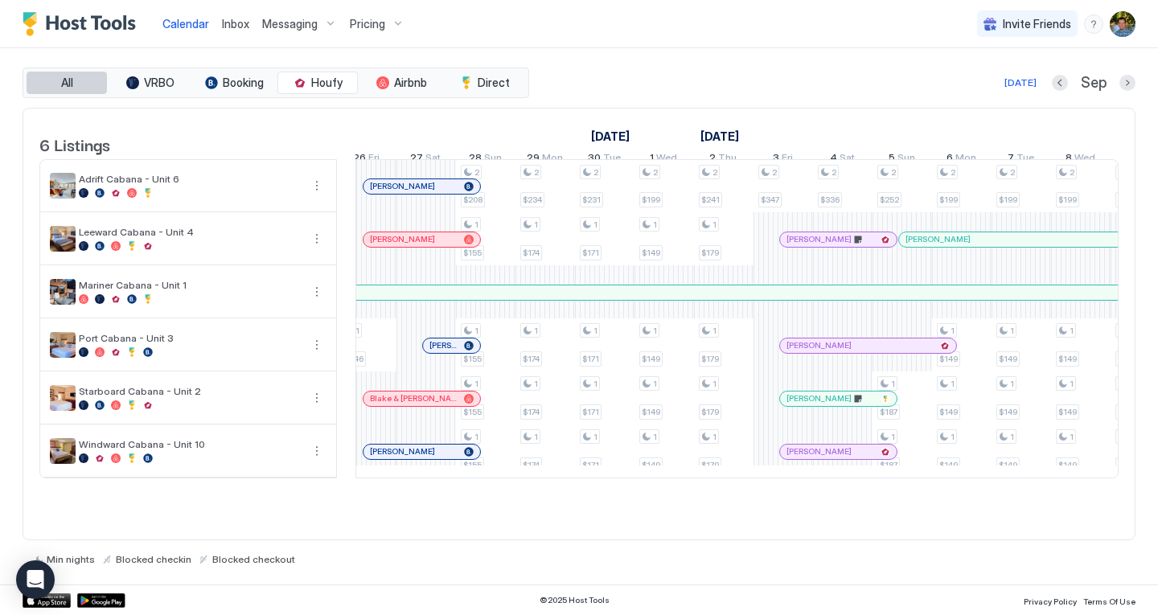
click at [59, 80] on button "All" at bounding box center [67, 83] width 80 height 23
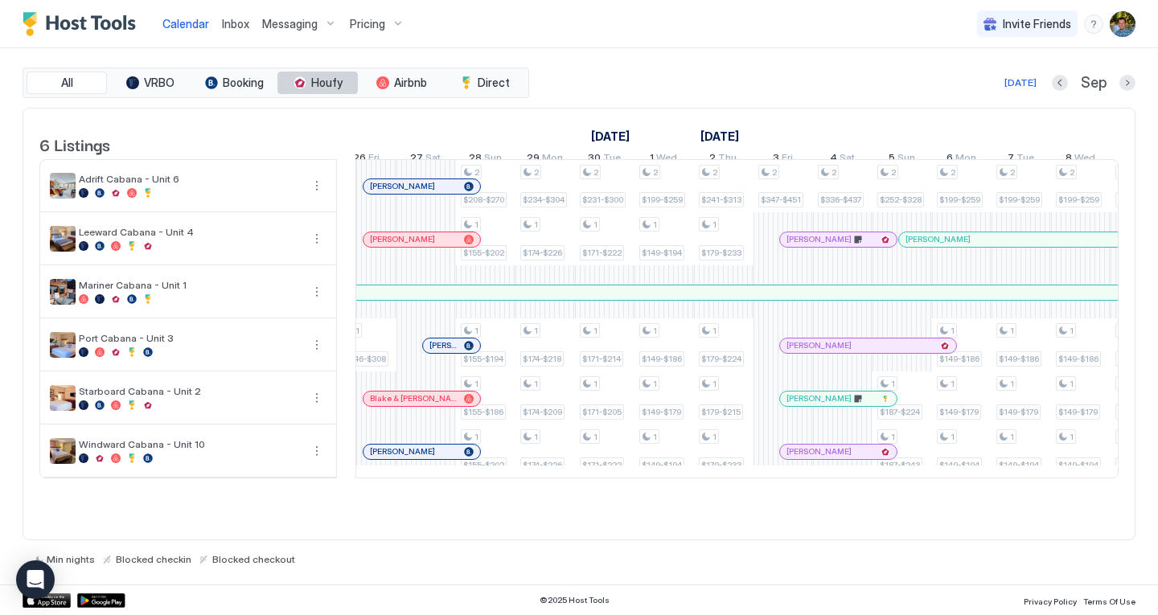
click at [330, 81] on span "Houfy" at bounding box center [326, 83] width 31 height 14
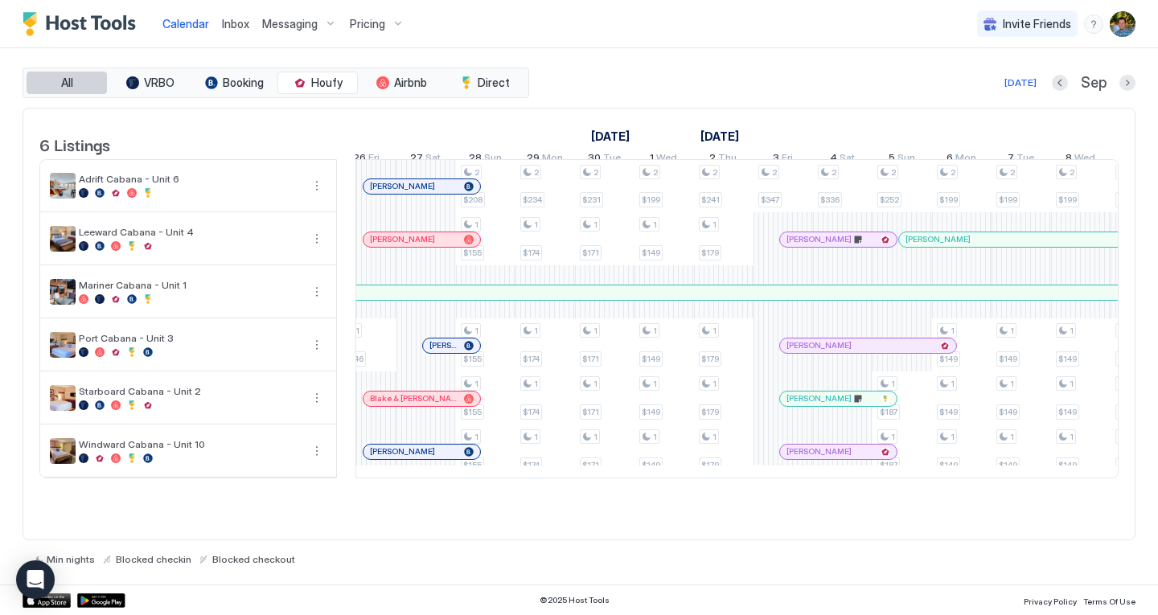
click at [77, 77] on button "All" at bounding box center [67, 83] width 80 height 23
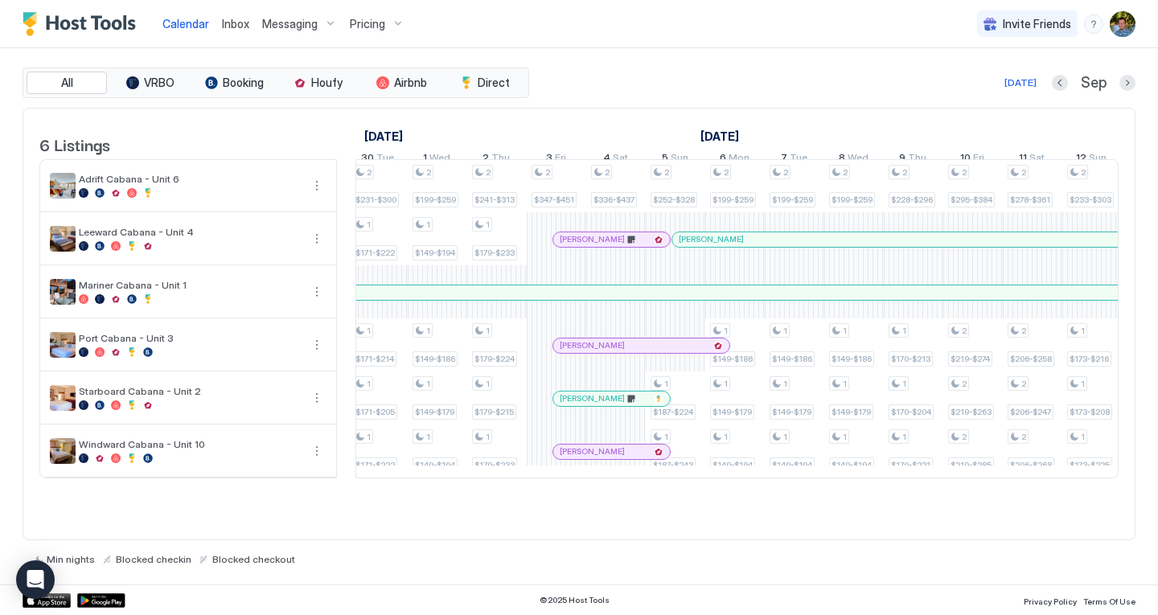
scroll to position [0, 1276]
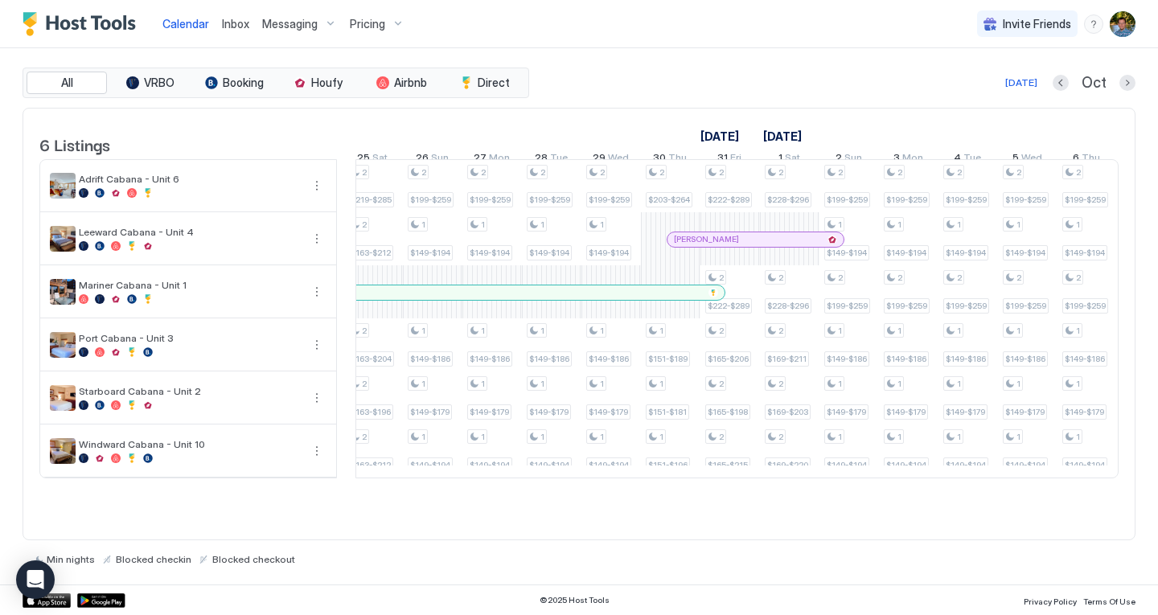
click at [752, 246] on div at bounding box center [752, 239] width 13 height 13
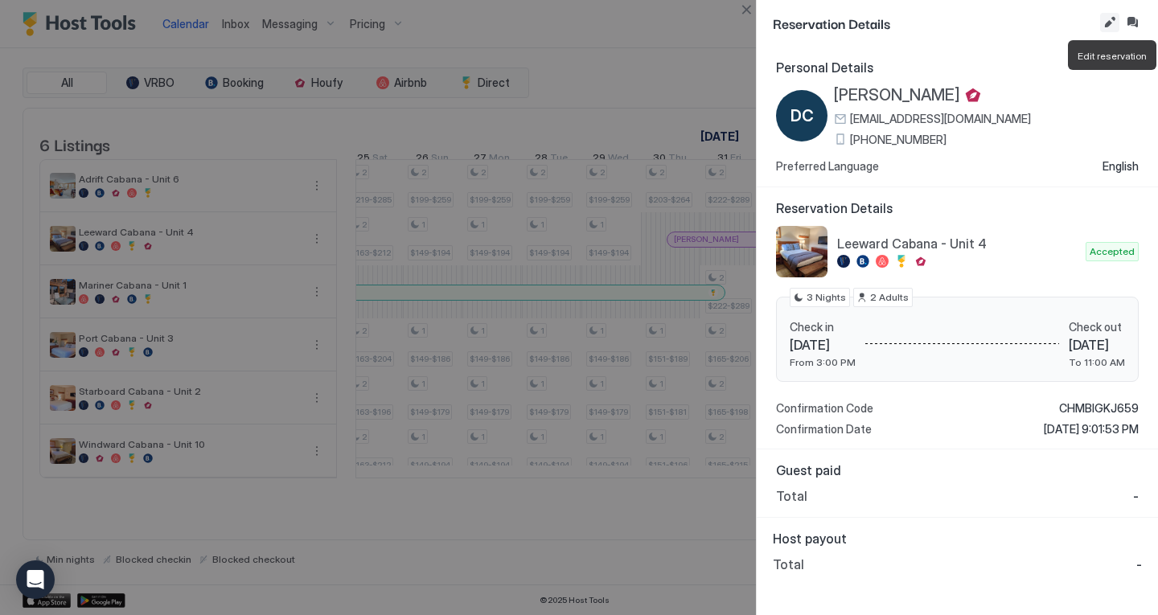
click at [1107, 24] on button "Edit reservation" at bounding box center [1109, 22] width 19 height 19
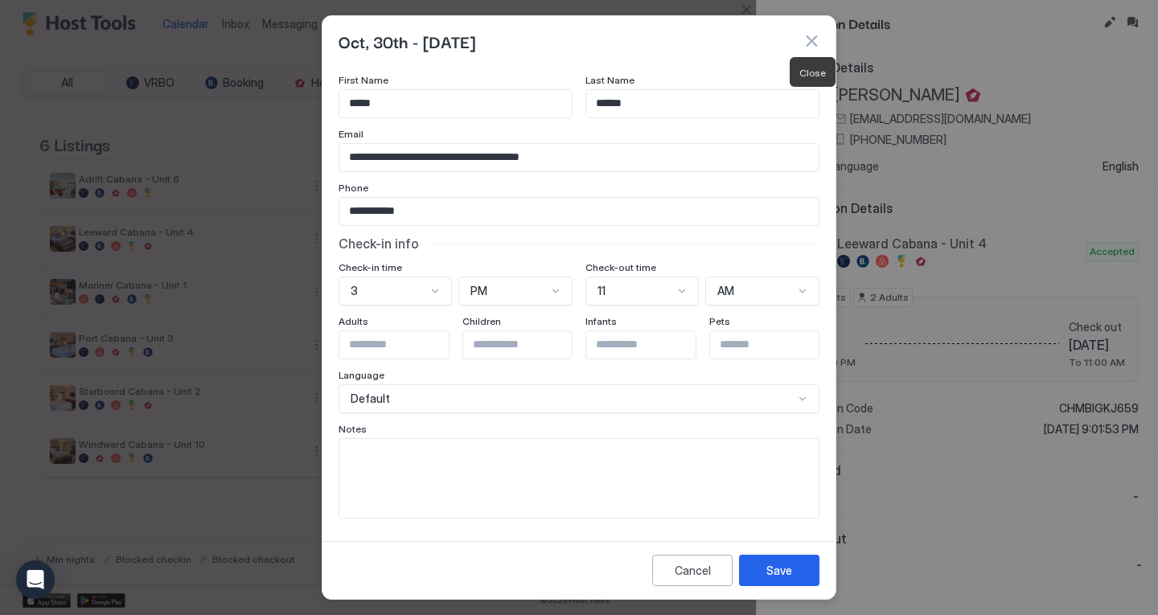
click at [812, 37] on button "button" at bounding box center [811, 41] width 16 height 16
